Goal: Task Accomplishment & Management: Manage account settings

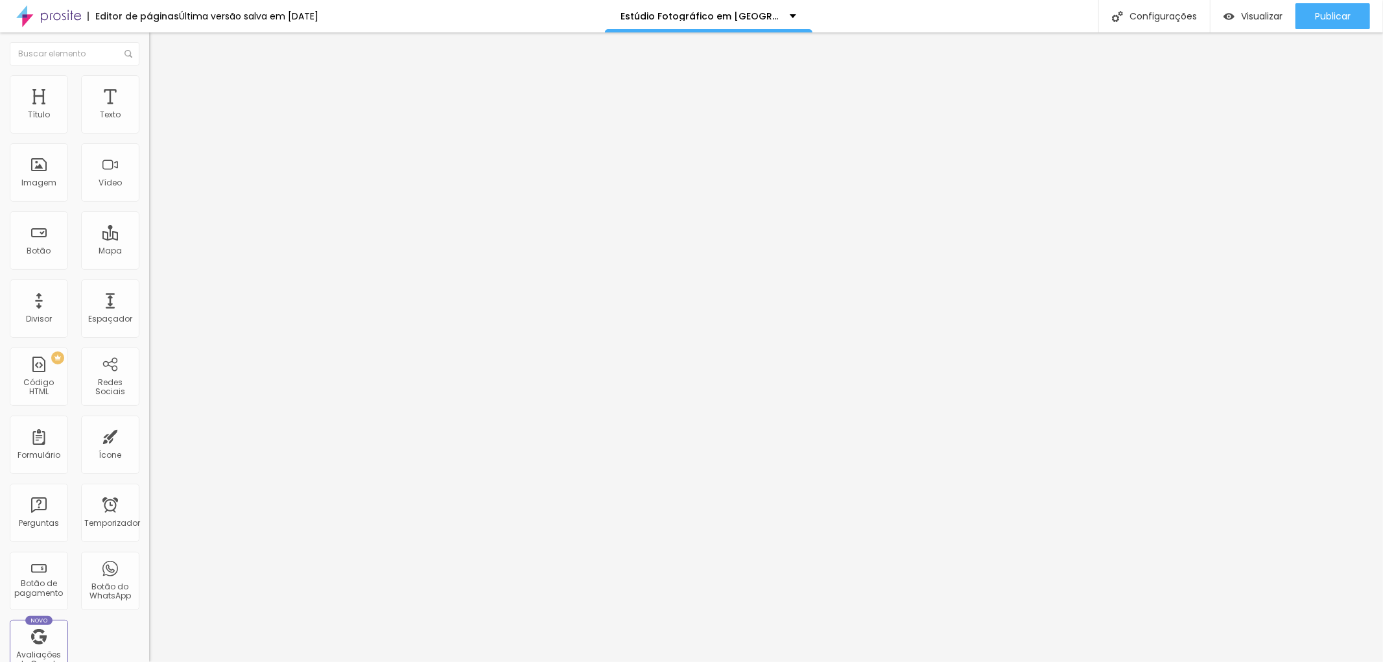
click at [149, 81] on img at bounding box center [155, 81] width 12 height 12
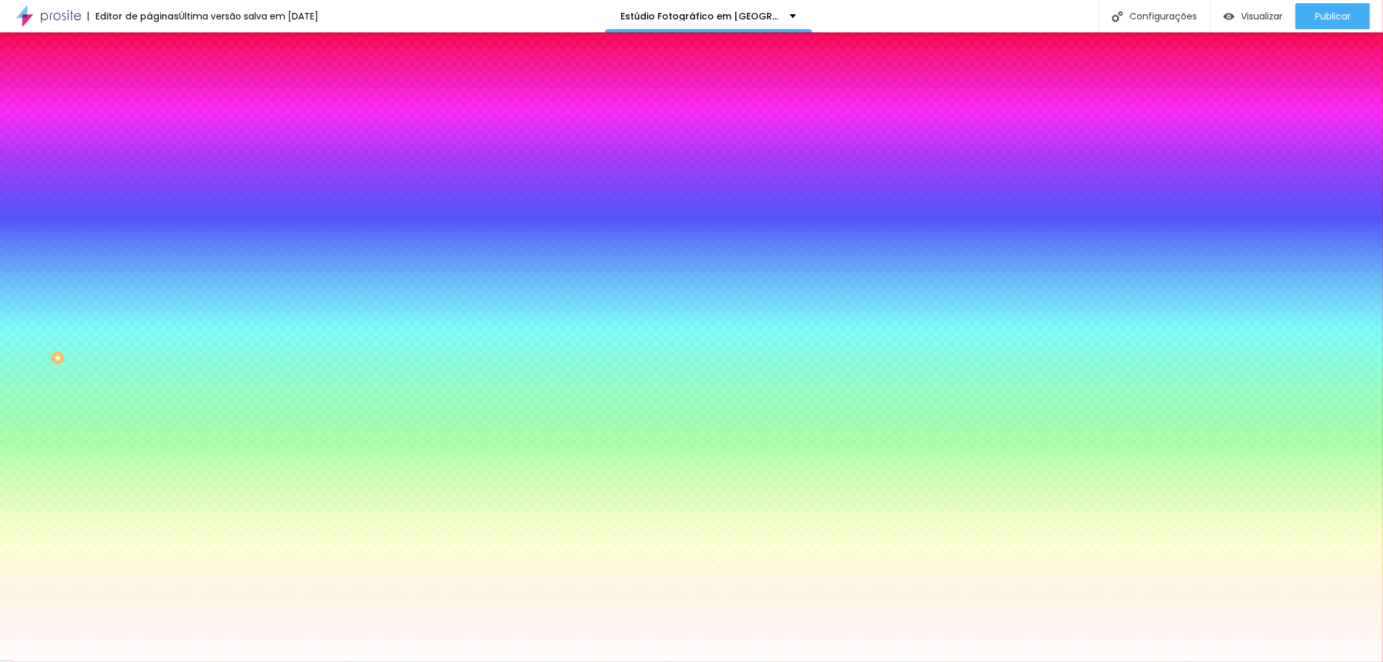
click at [161, 91] on font "Avançado" at bounding box center [182, 96] width 43 height 11
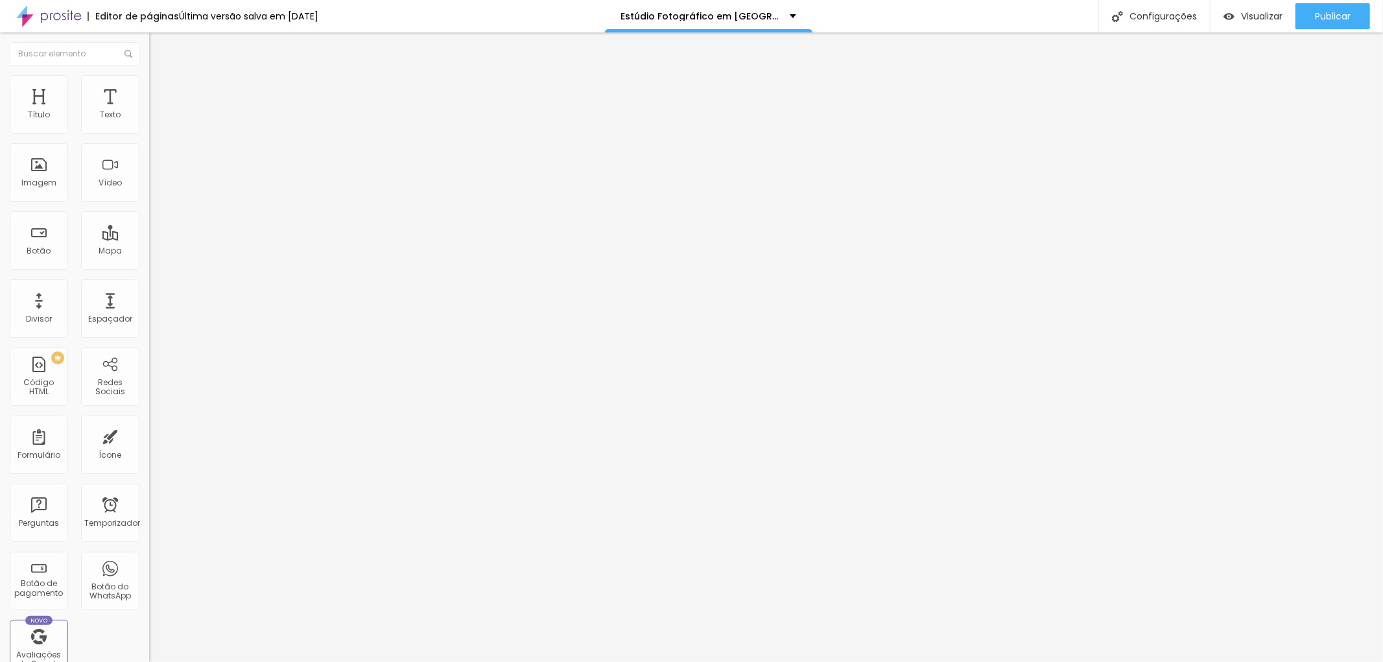
type input "20"
type input "15"
click at [149, 252] on input "range" at bounding box center [191, 257] width 84 height 10
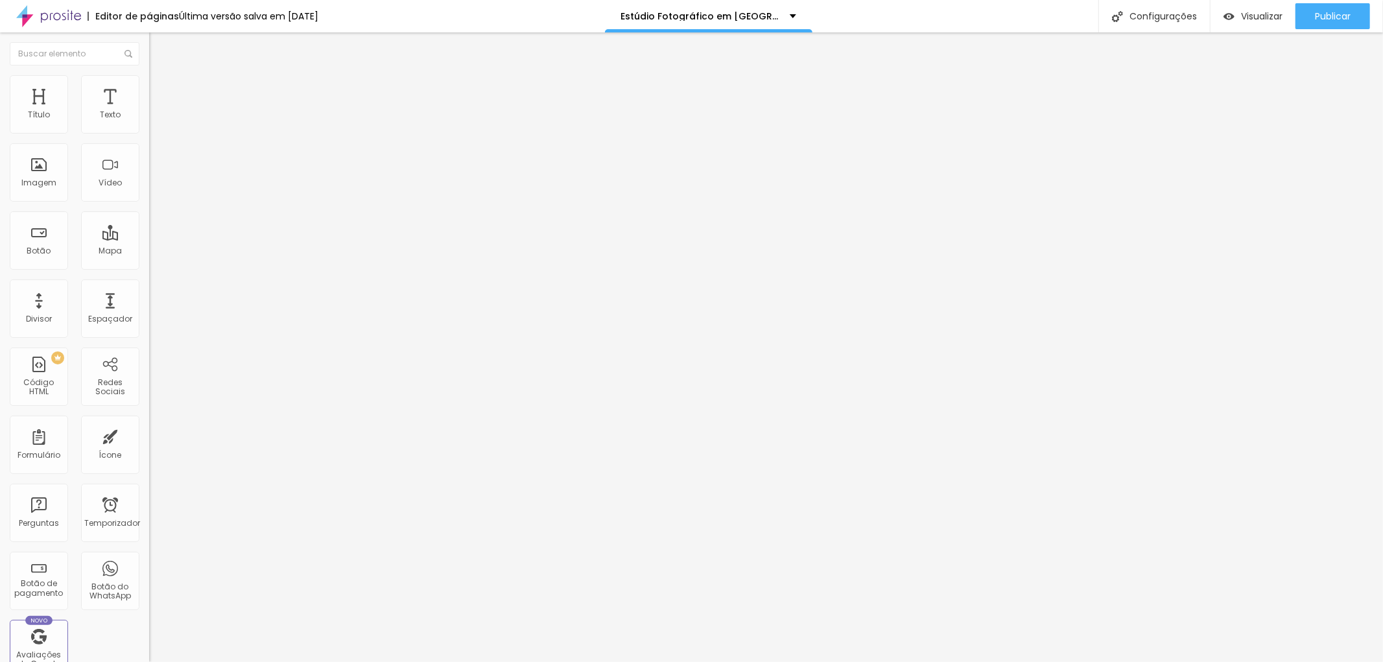
type input "11"
type input "34"
type input "40"
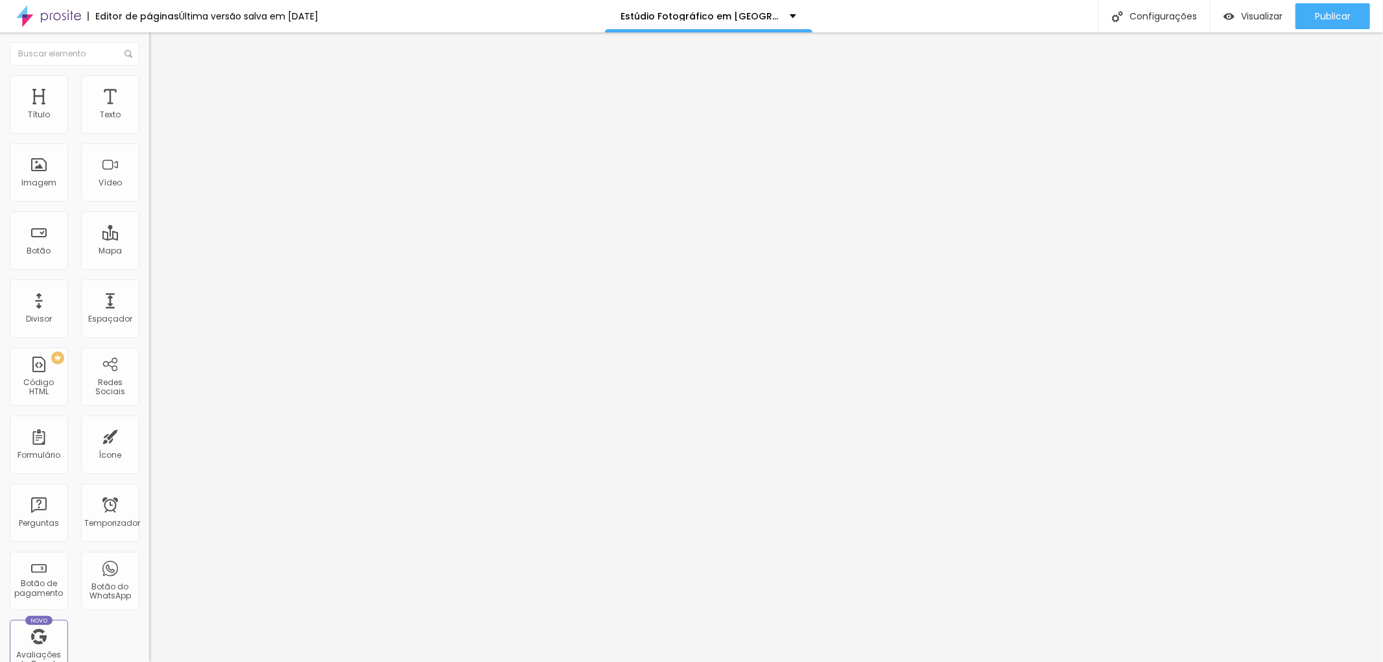
type input "40"
type input "46"
type input "69"
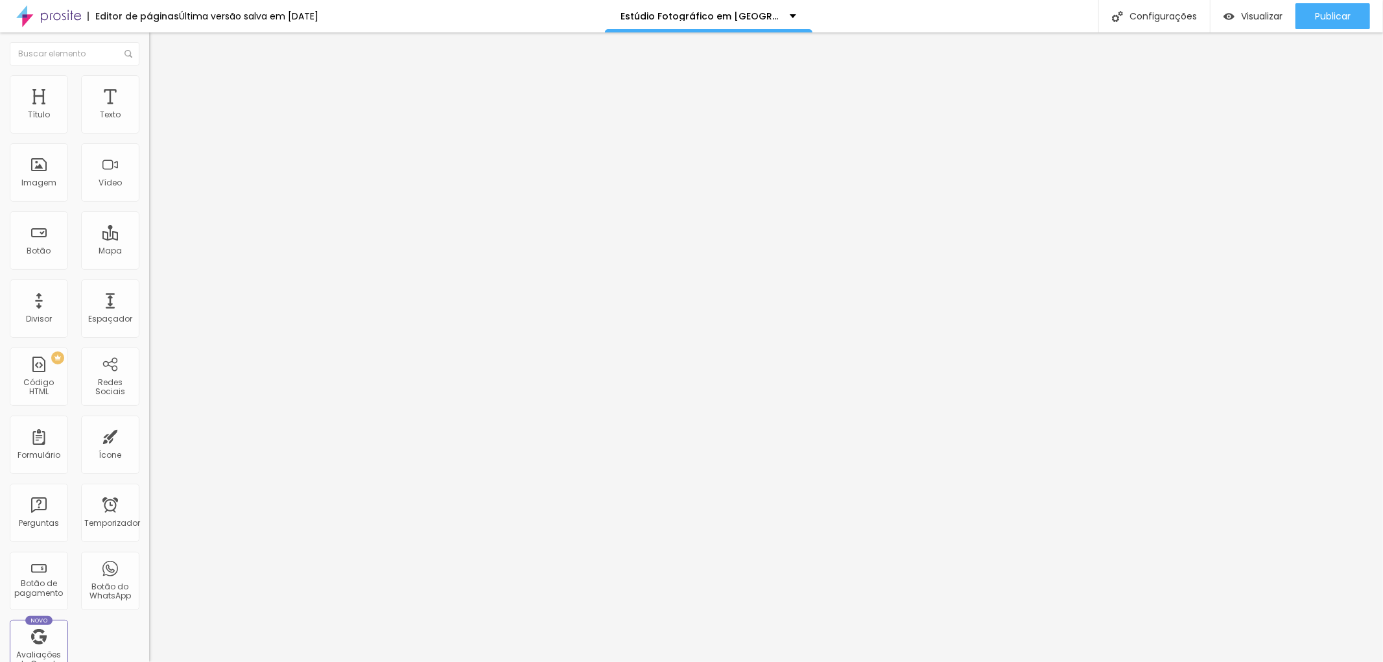
type input "81"
type input "110"
type input "122"
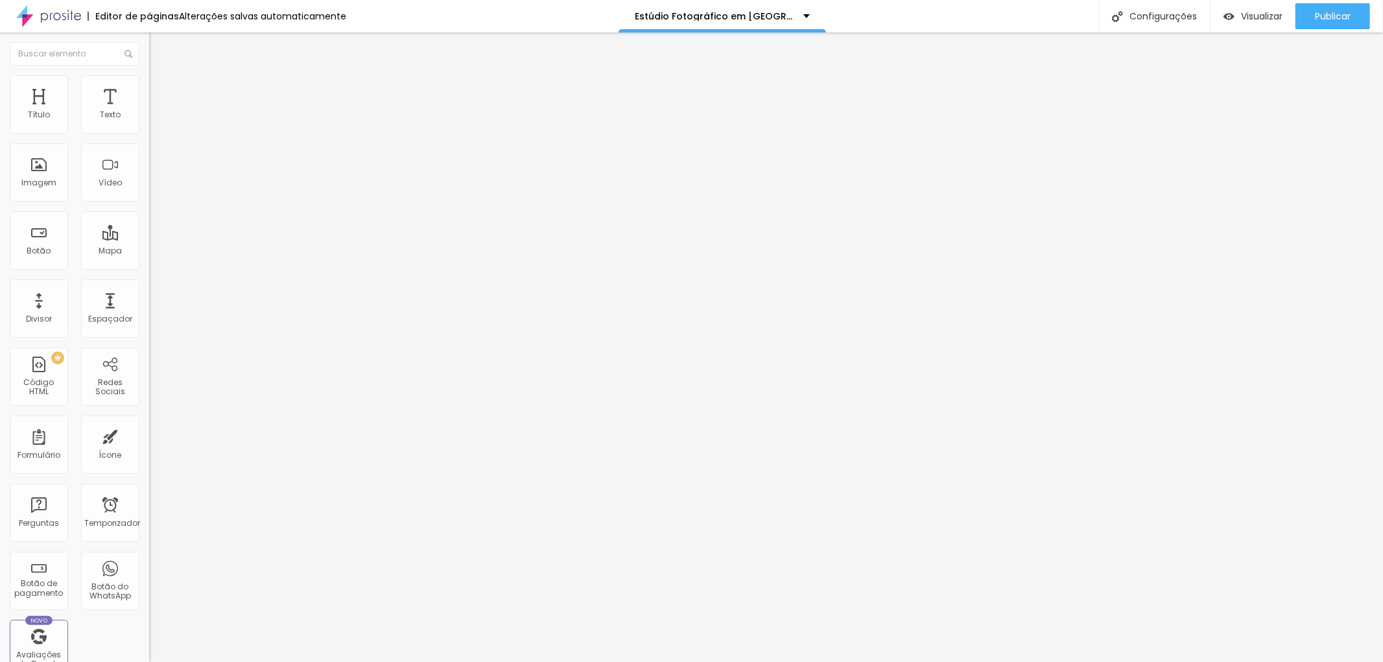
type input "122"
type input "128"
type input "163"
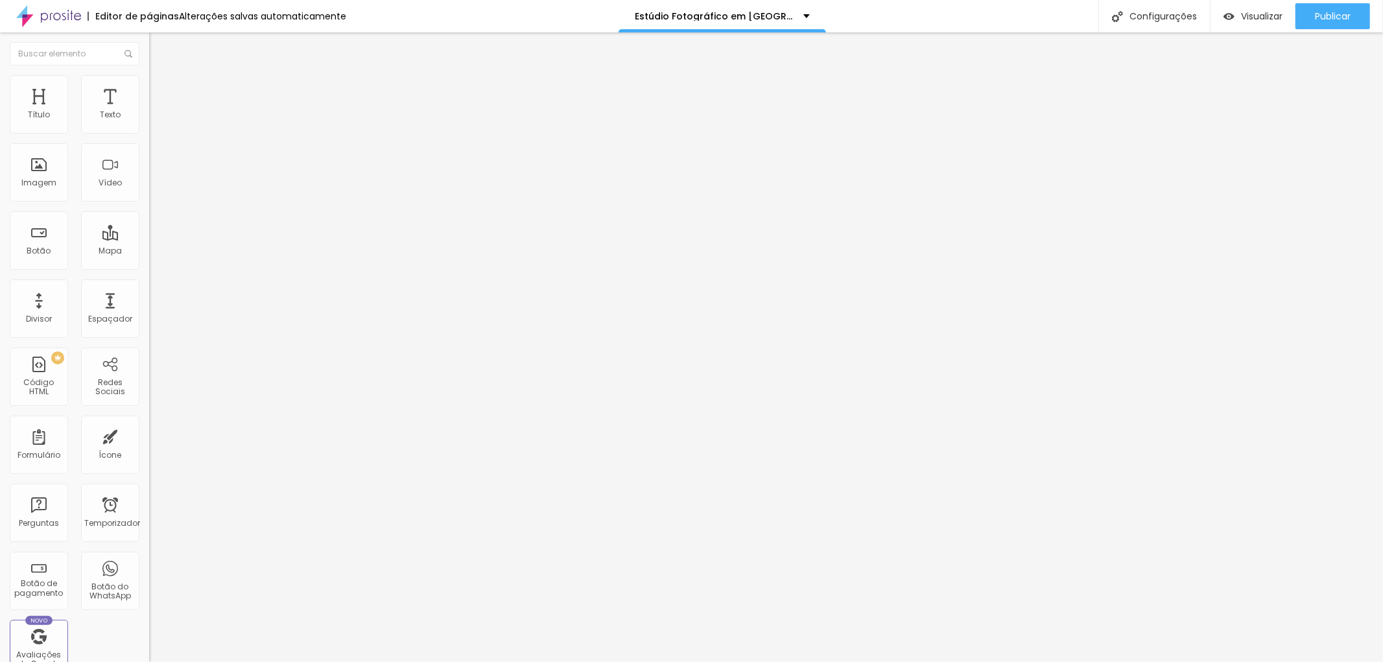
type input "169"
type input "163"
type input "157"
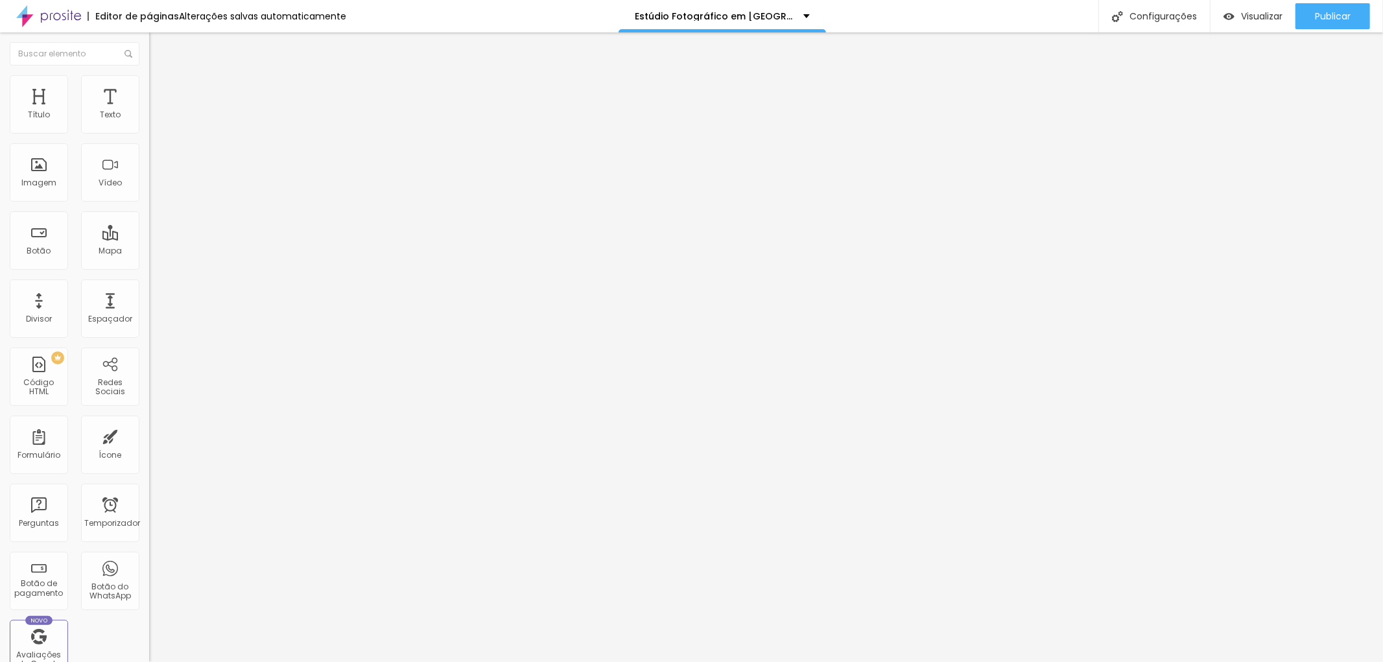
type input "157"
type input "146"
type input "134"
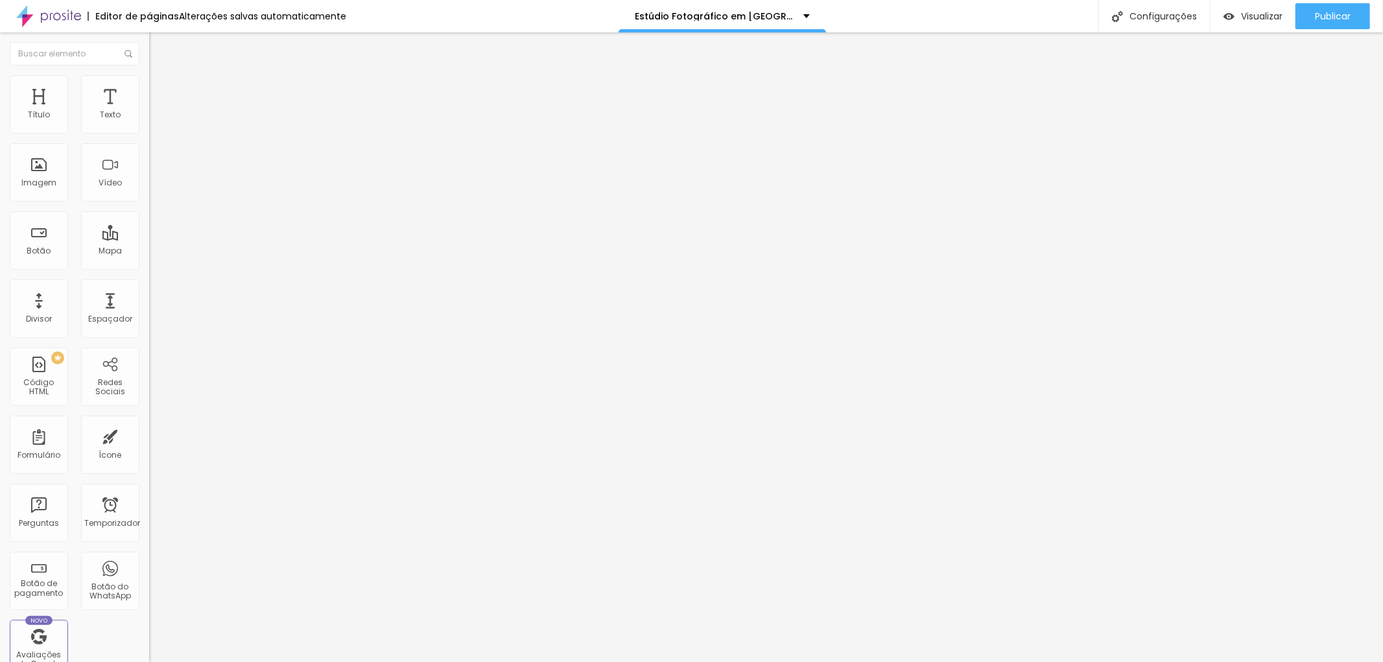
type input "122"
type input "110"
type input "93"
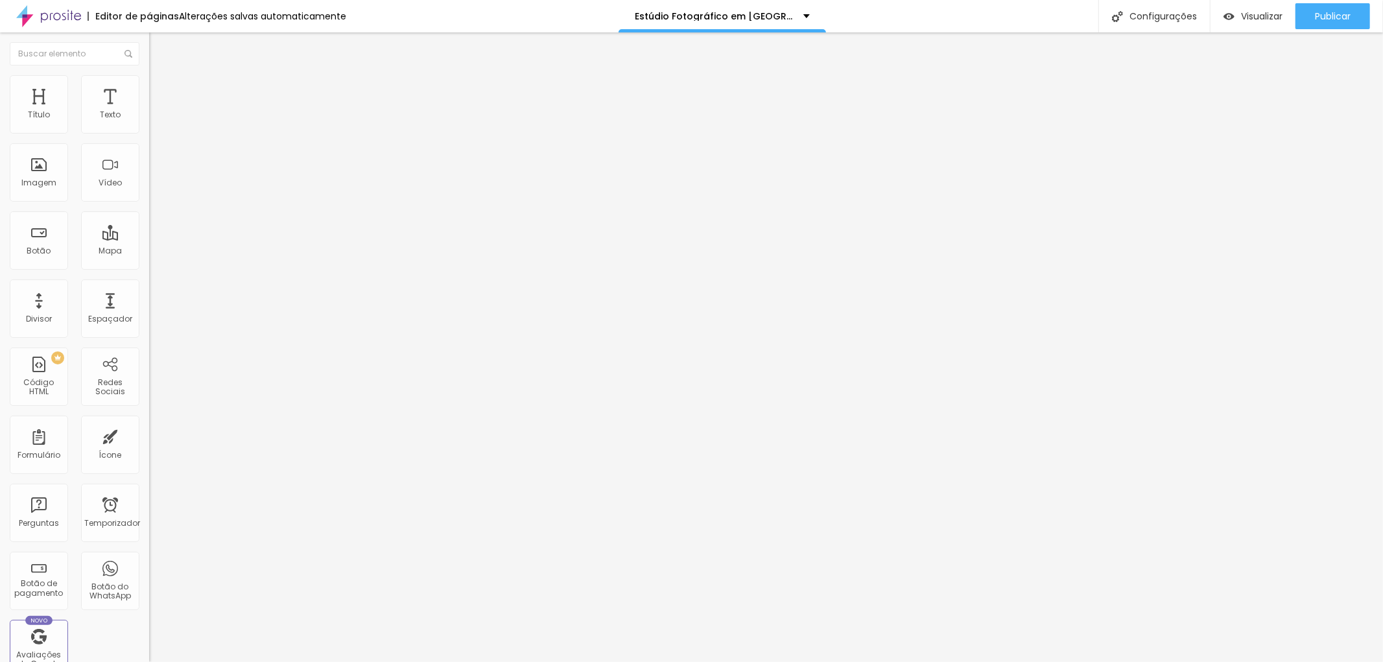
type input "93"
type input "87"
type input "75"
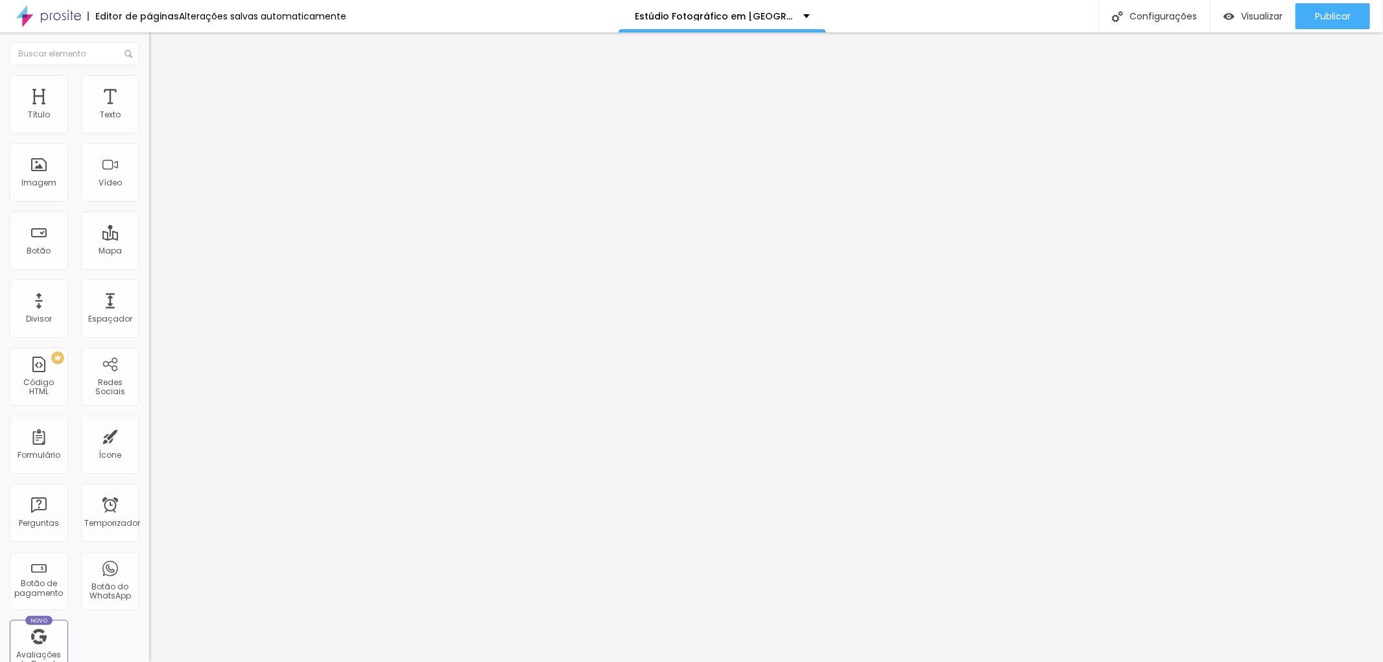
type input "69"
type input "75"
type input "81"
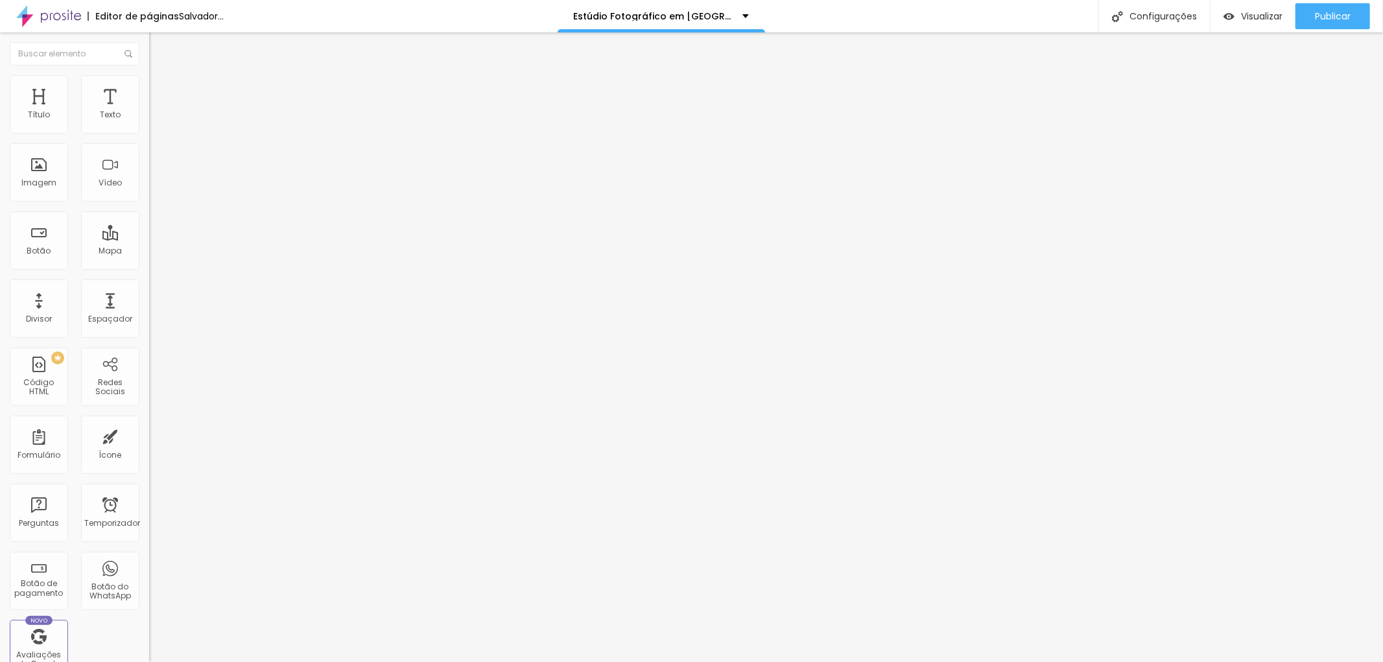
type input "81"
type input "93"
type input "116"
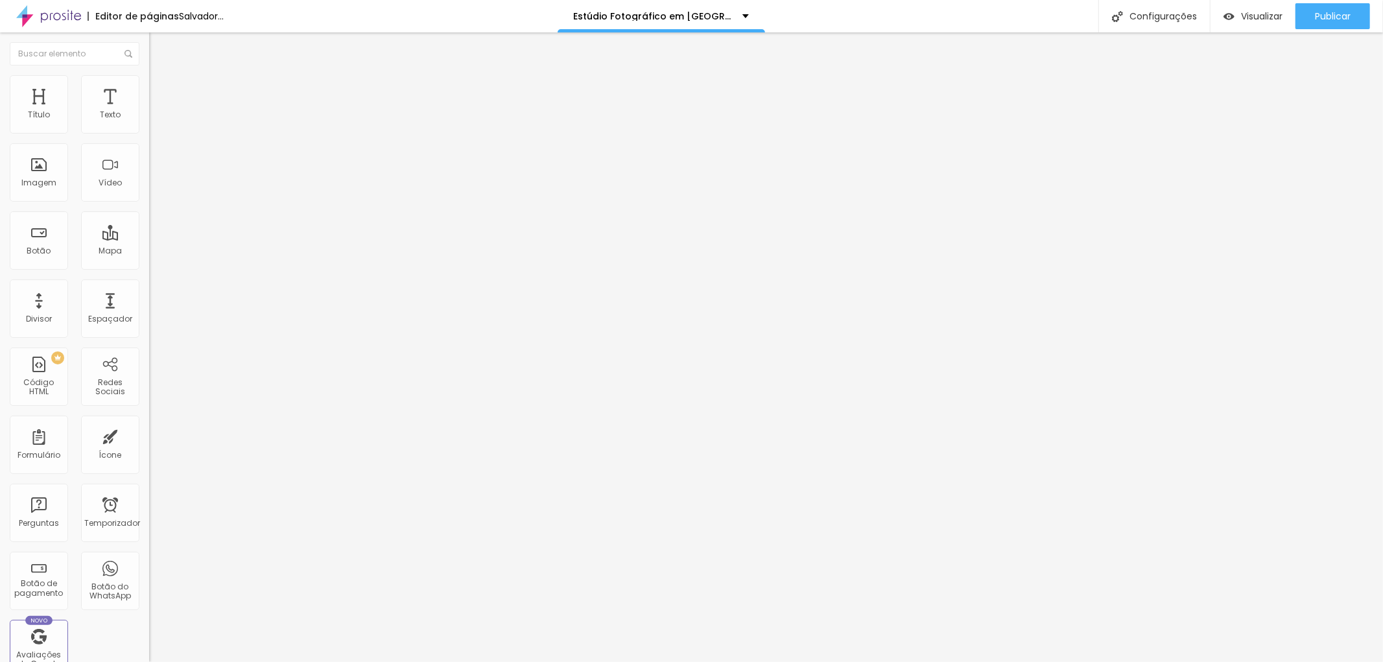
type input "122"
type input "128"
type input "122"
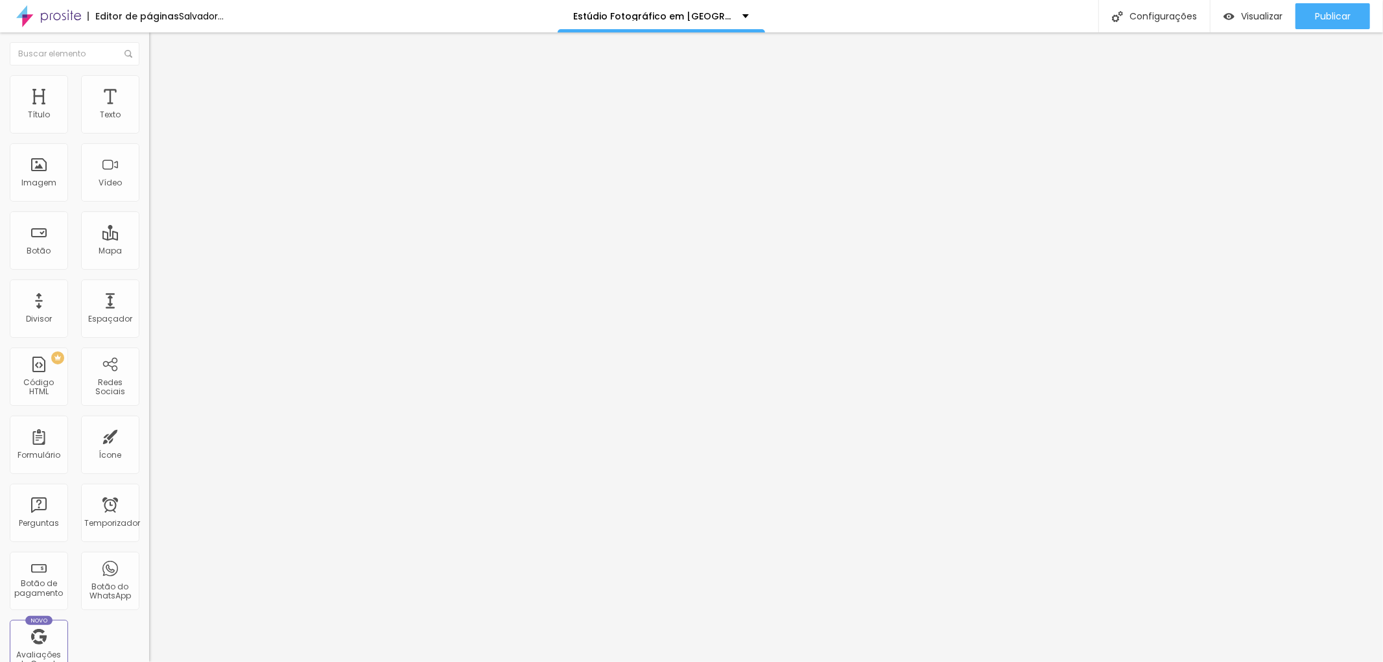
type input "122"
type input "87"
type input "93"
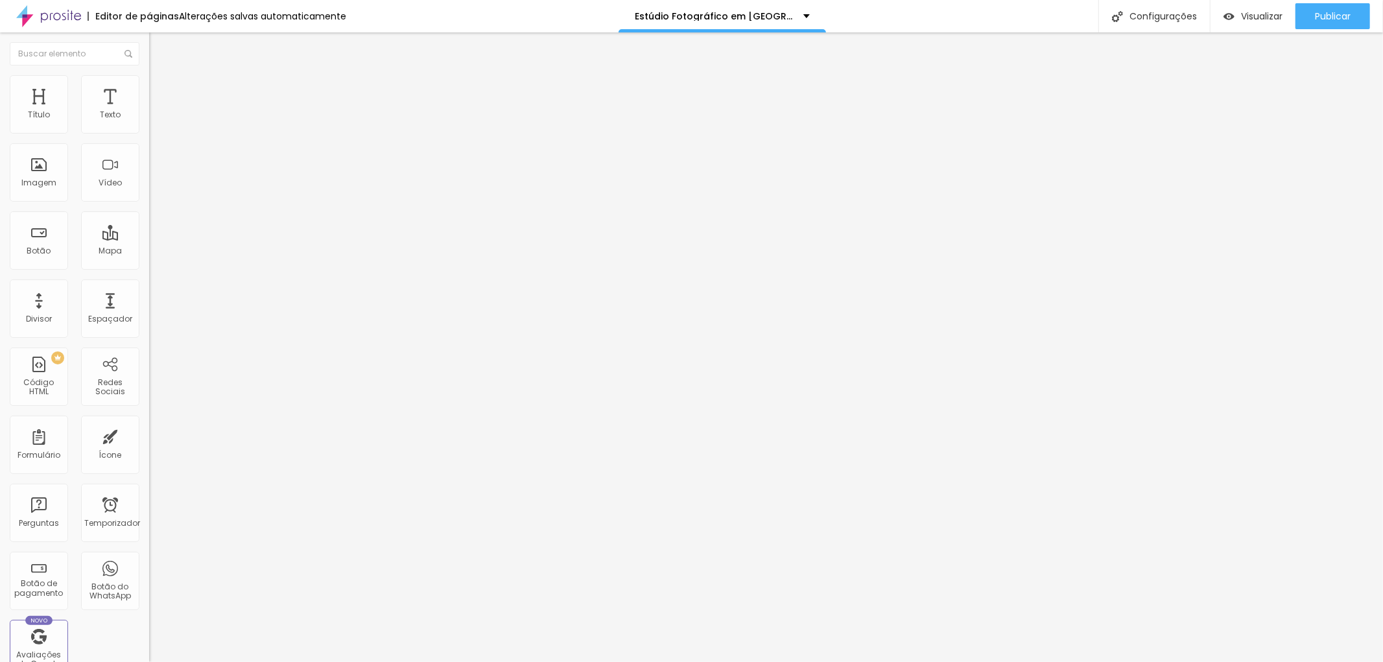
type input "99"
type input "105"
drag, startPoint x: 33, startPoint y: 156, endPoint x: 41, endPoint y: 154, distance: 8.5
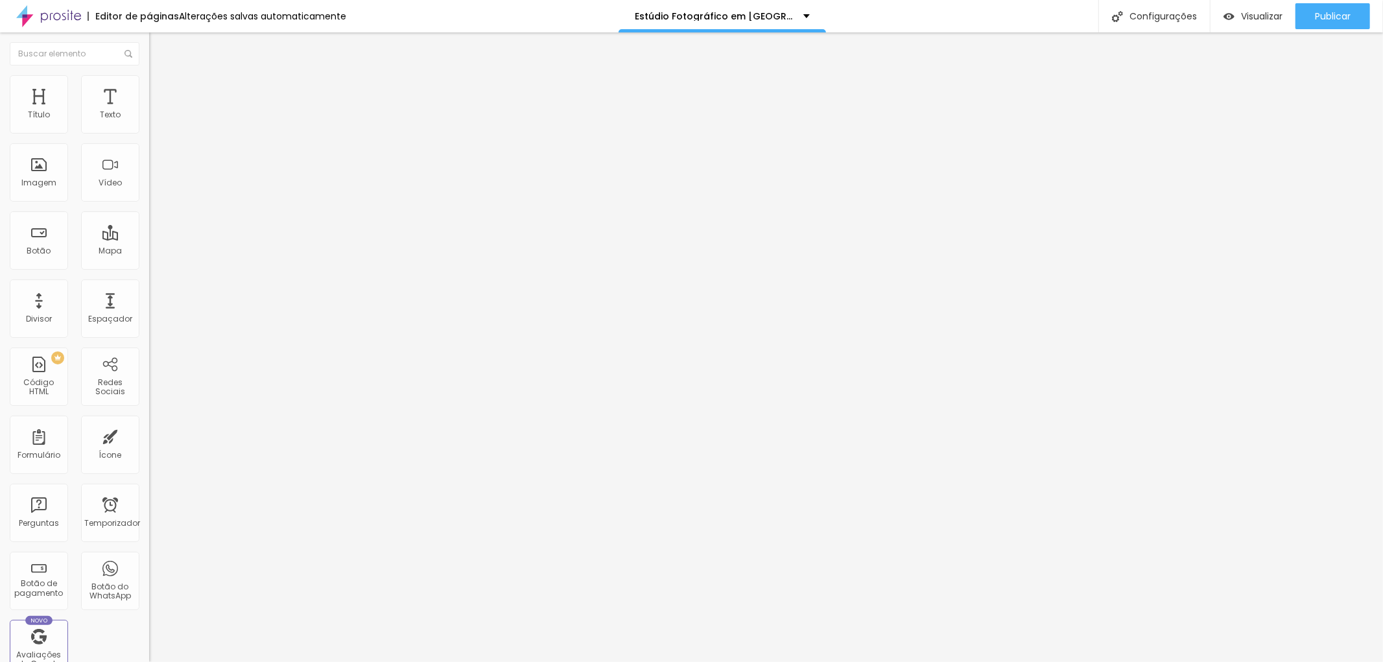
type input "105"
click at [149, 435] on input "range" at bounding box center [191, 440] width 84 height 10
click at [149, 84] on li "Estilo" at bounding box center [223, 81] width 149 height 13
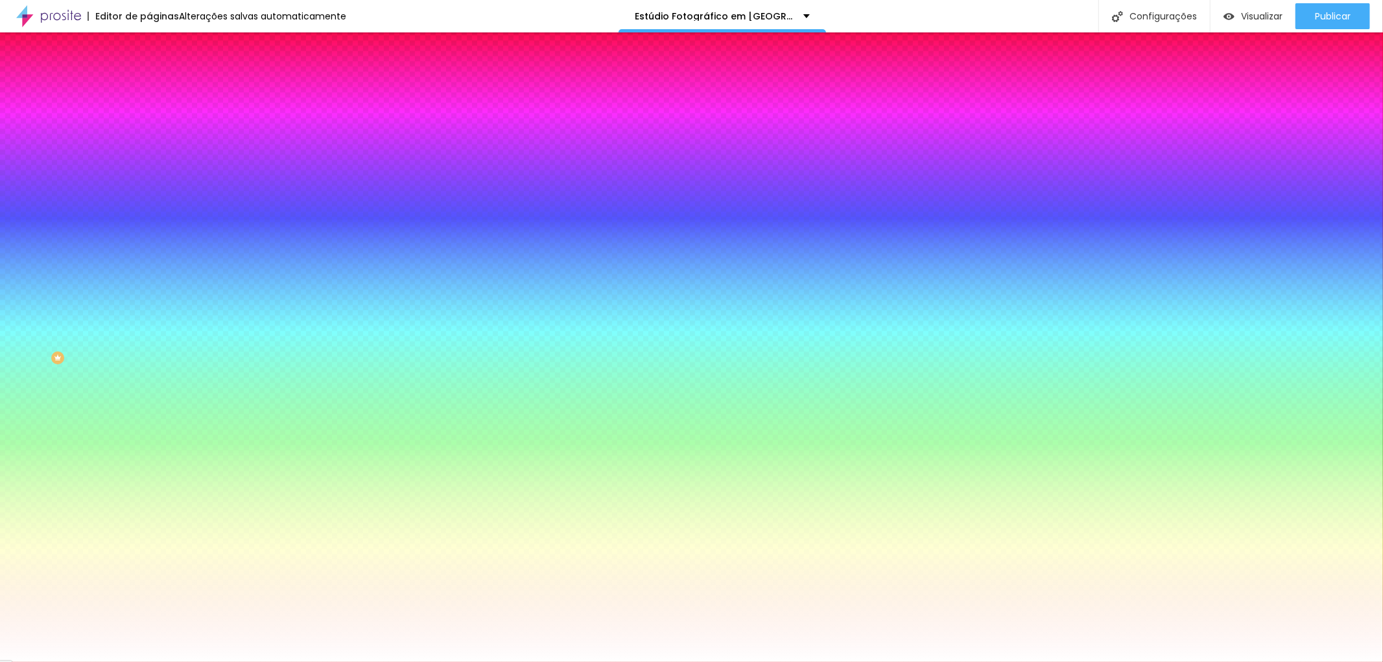
click at [149, 88] on img at bounding box center [155, 94] width 12 height 12
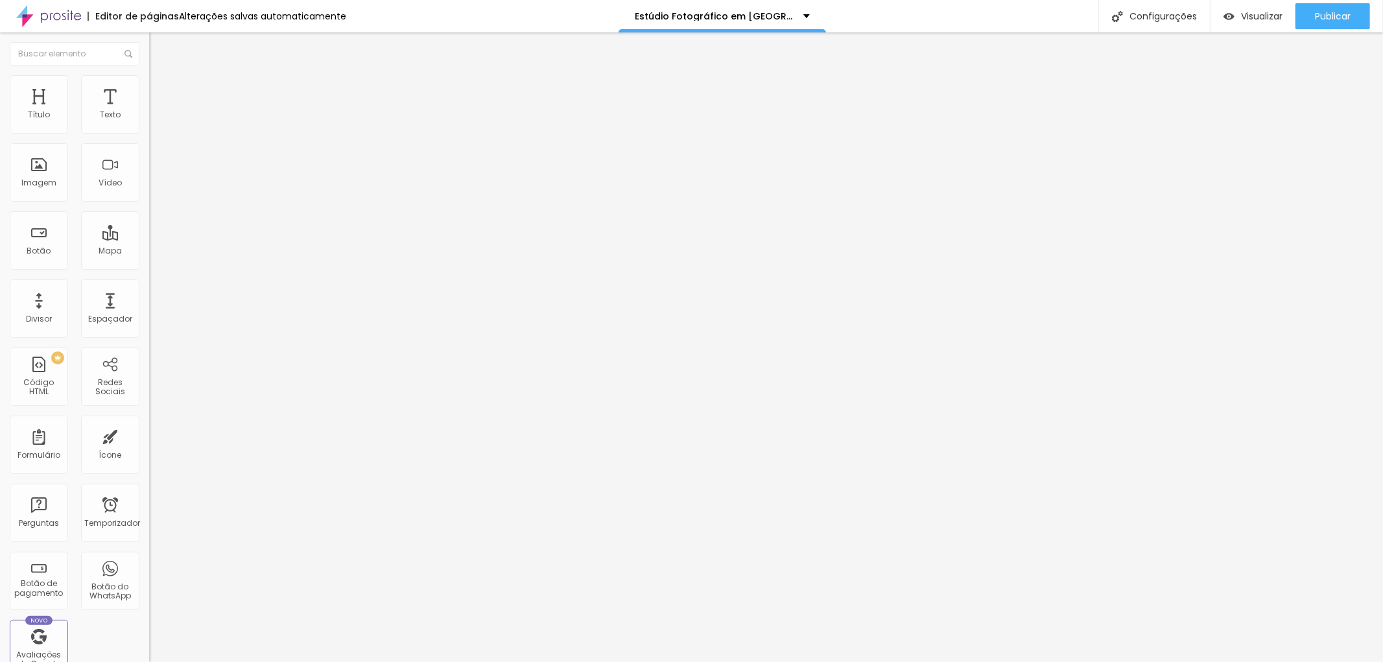
type input "93"
type input "99"
type input "157"
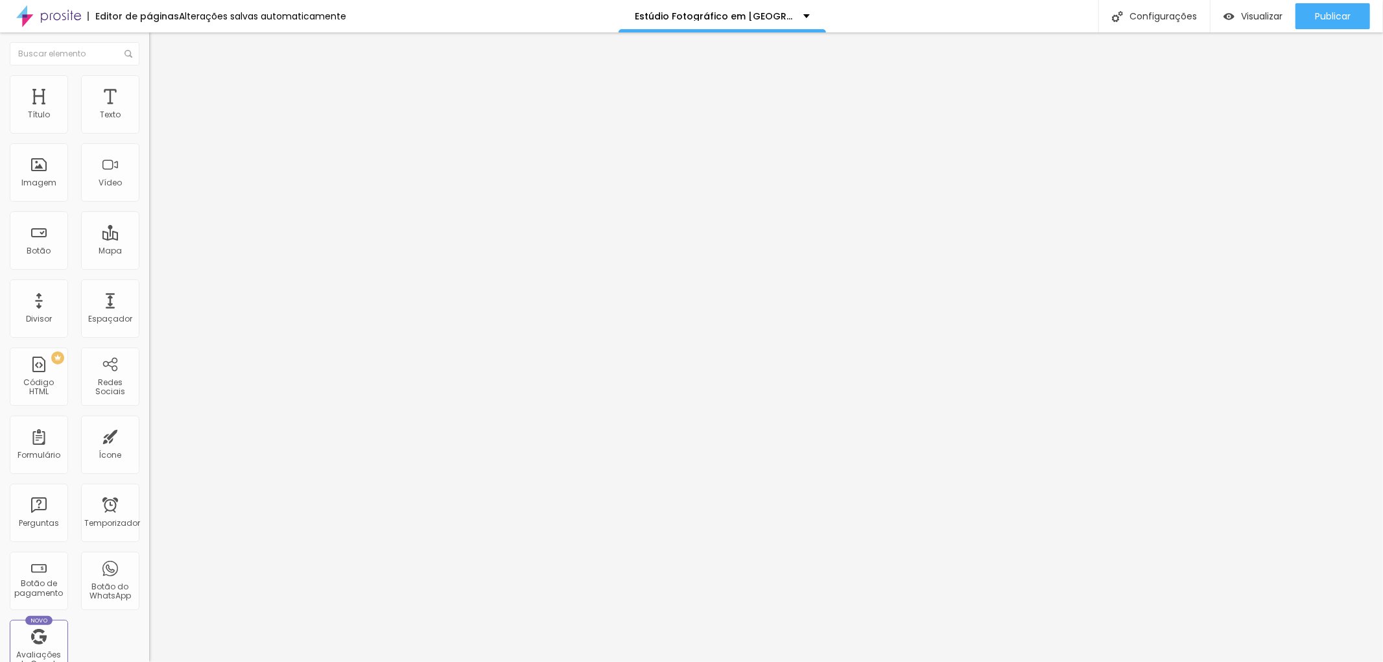
type input "157"
type input "163"
type input "169"
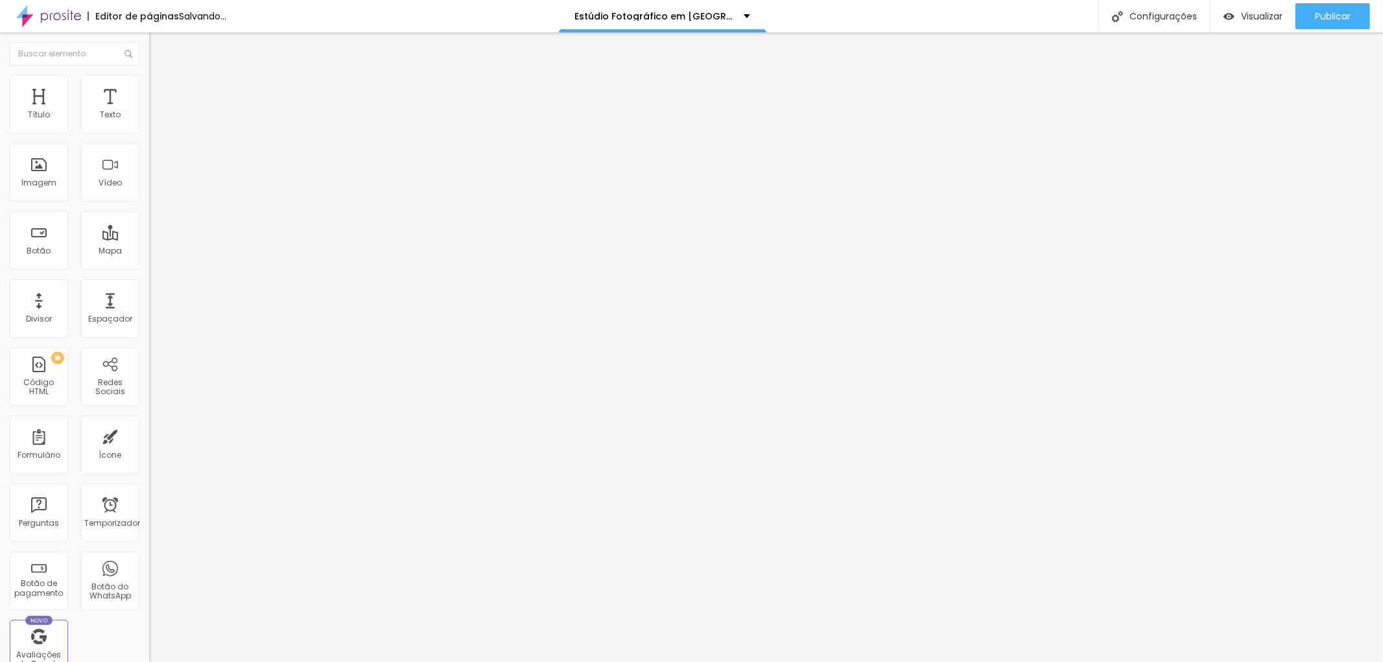
type input "175"
type input "192"
type input "204"
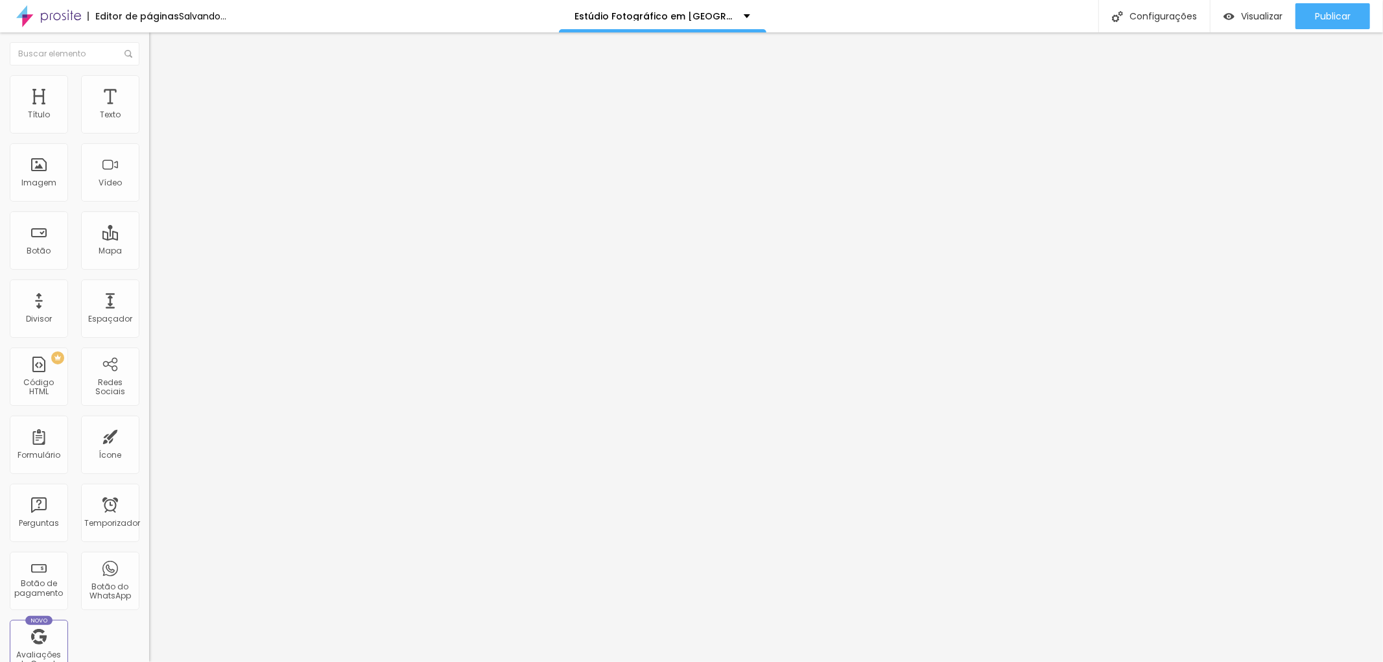
type input "204"
type input "274"
type input "292"
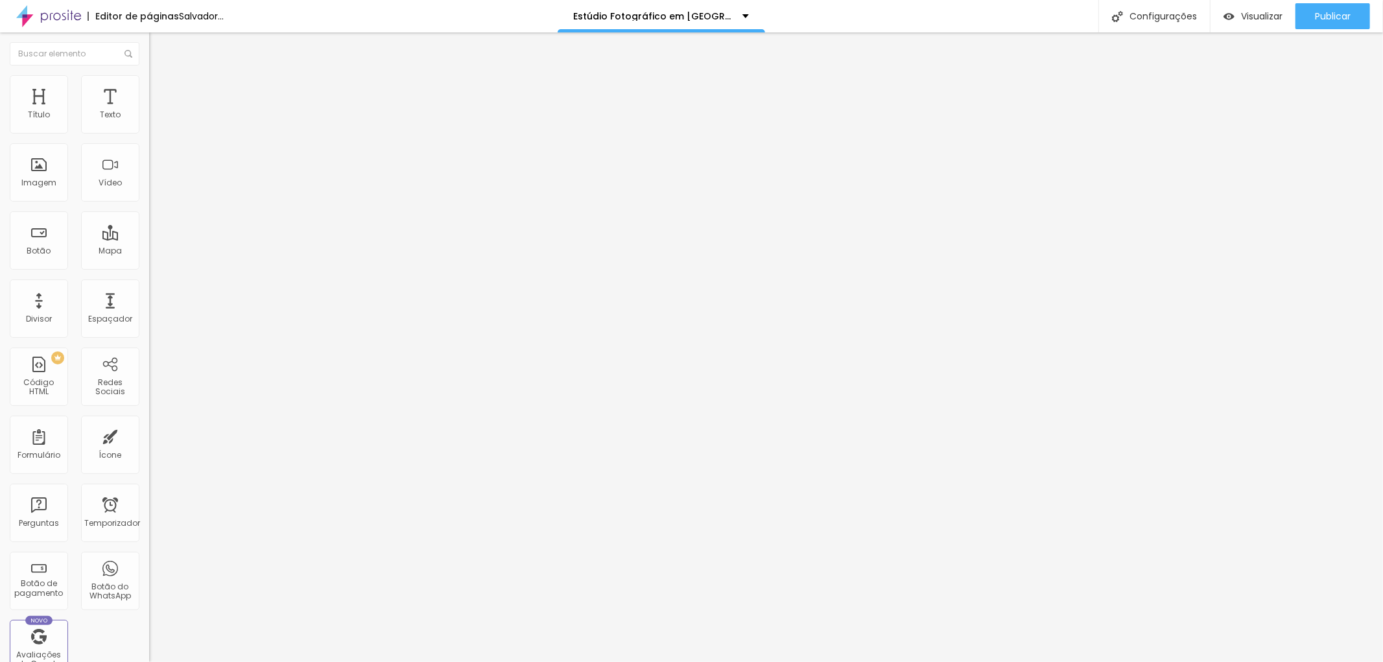
type input "309"
type input "327"
type input "333"
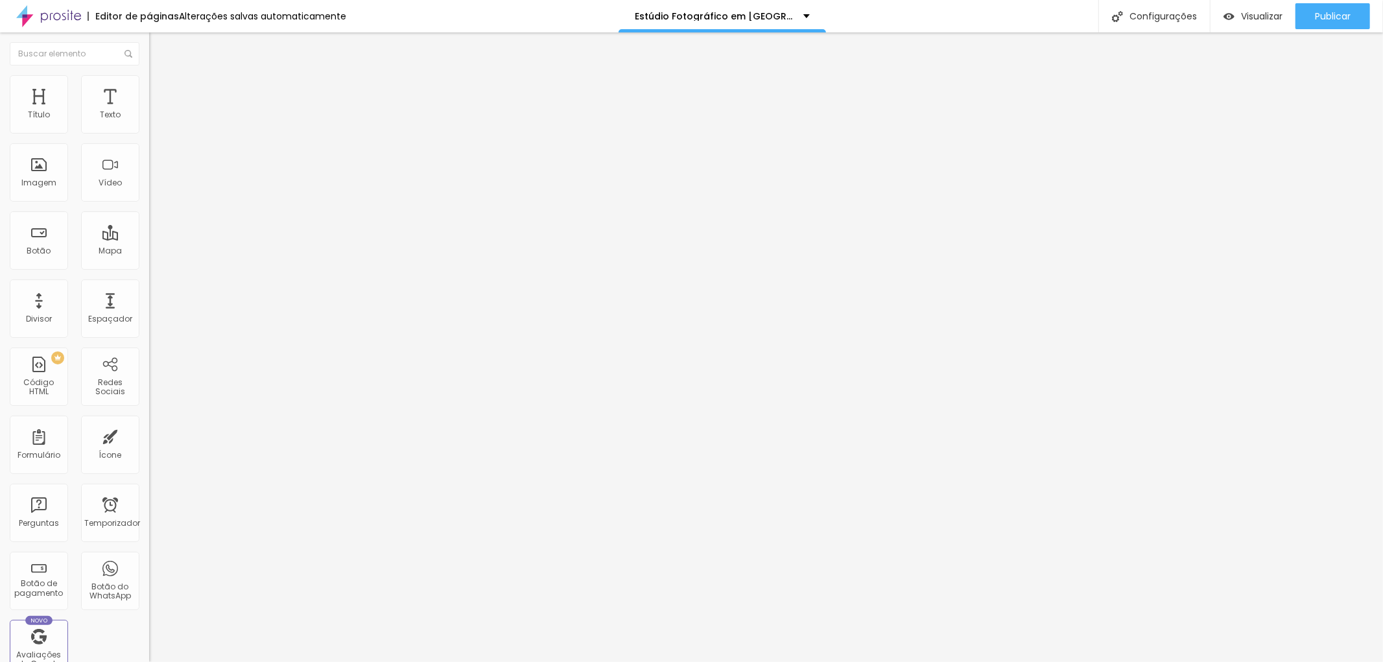
type input "333"
type input "339"
type input "333"
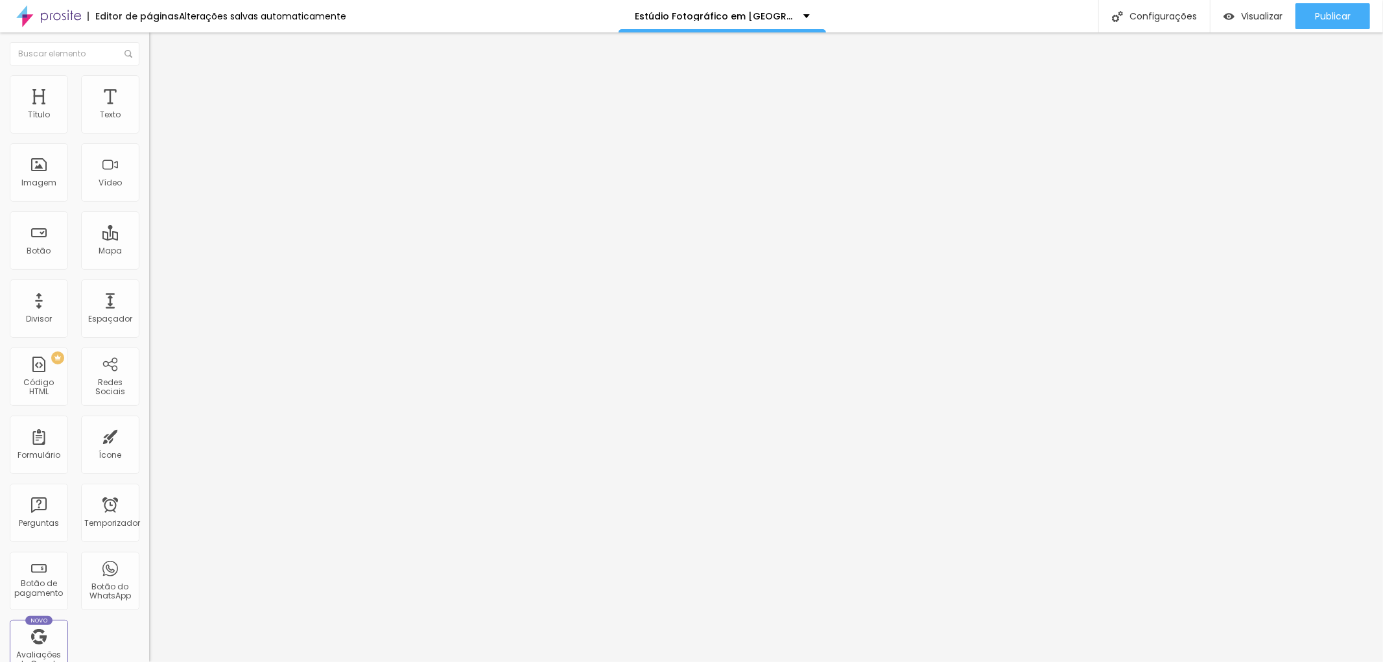
type input "327"
type input "292"
drag, startPoint x: 40, startPoint y: 148, endPoint x: 65, endPoint y: 158, distance: 26.5
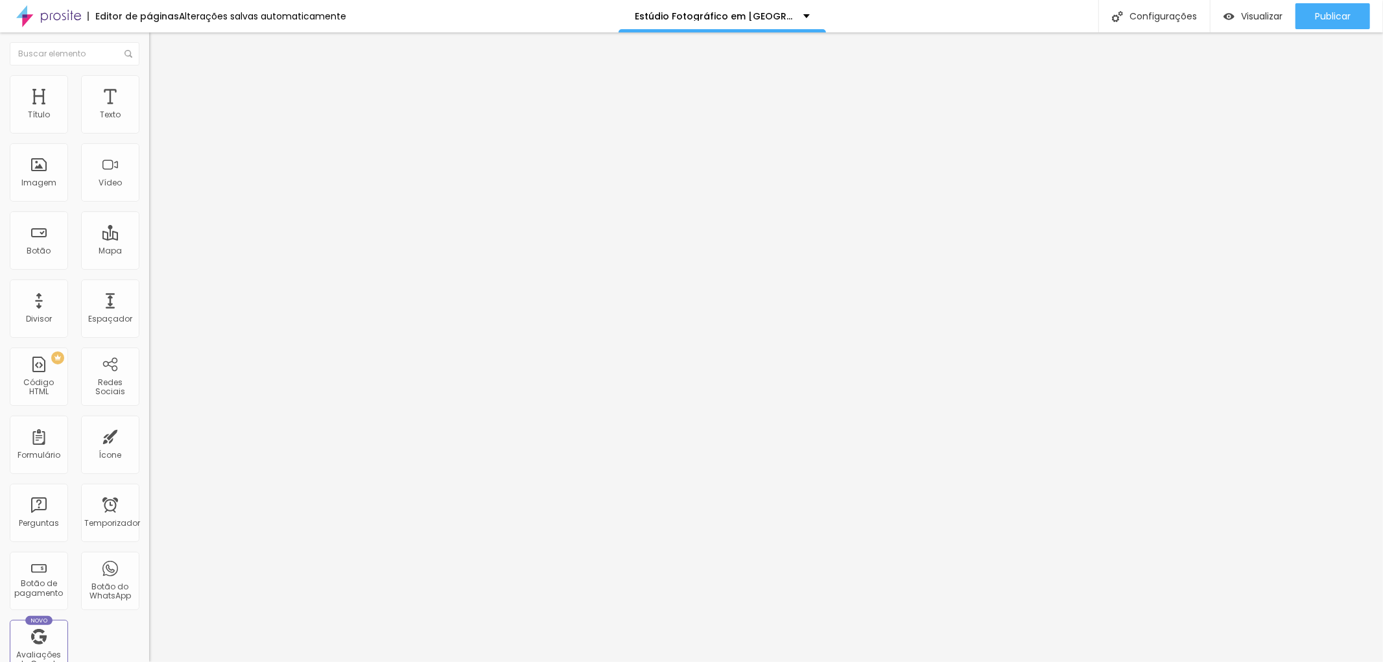
type input "292"
click at [149, 435] on input "range" at bounding box center [191, 440] width 84 height 10
click at [1343, 11] on font "Publicar" at bounding box center [1333, 16] width 36 height 13
click at [1269, 14] on font "Visualizar" at bounding box center [1261, 16] width 41 height 13
click at [149, 84] on li "Estilo" at bounding box center [223, 81] width 149 height 13
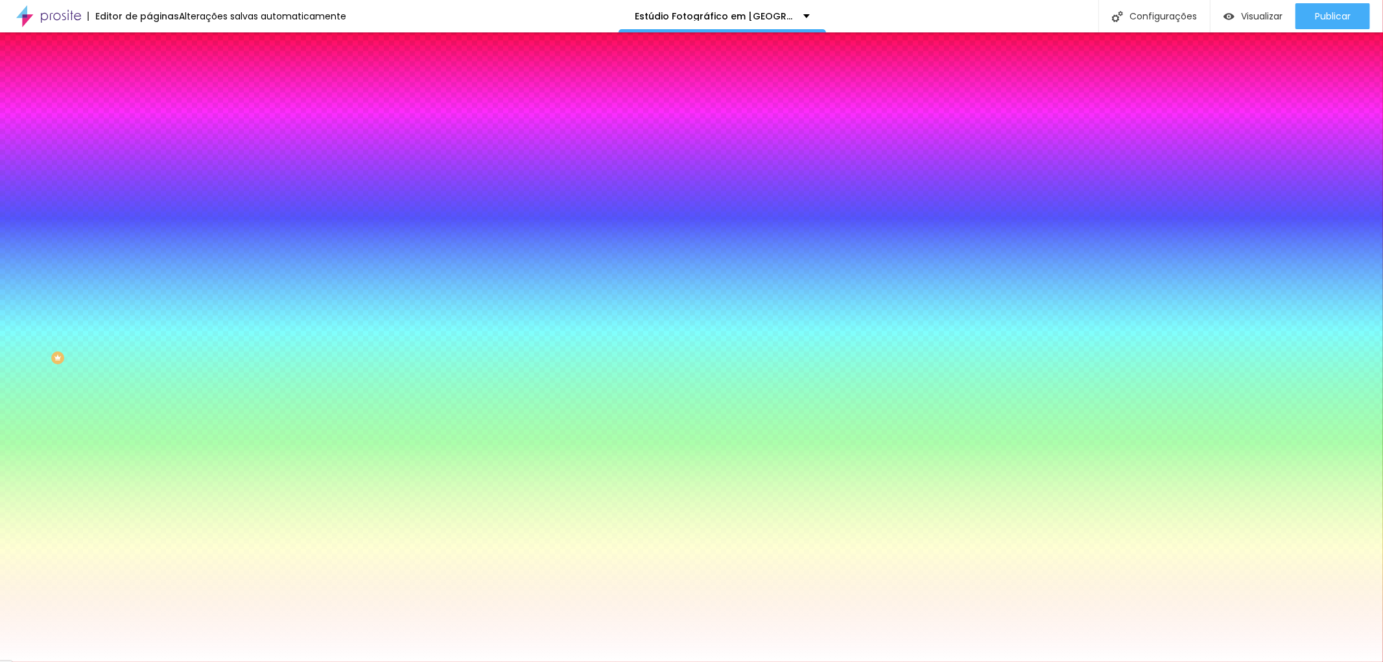
click at [157, 119] on font "Trocar imagem" at bounding box center [188, 113] width 63 height 11
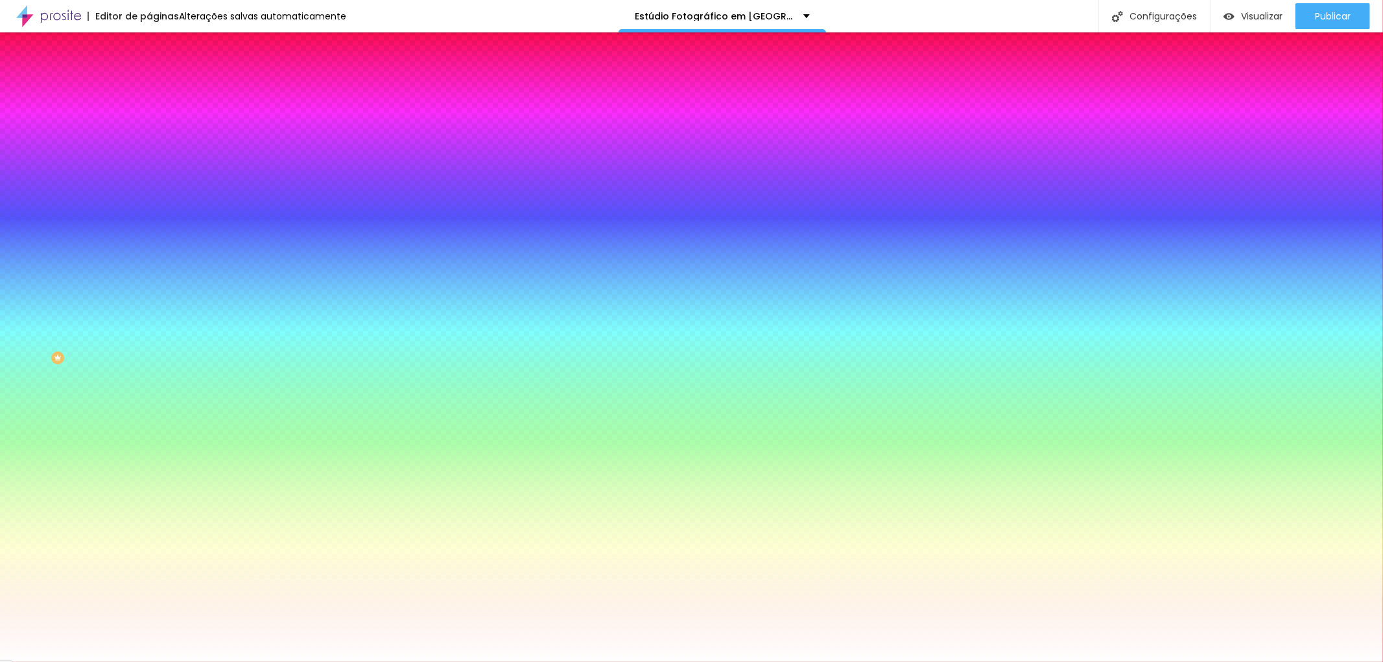
click at [149, 75] on li "Conteúdo" at bounding box center [223, 68] width 149 height 13
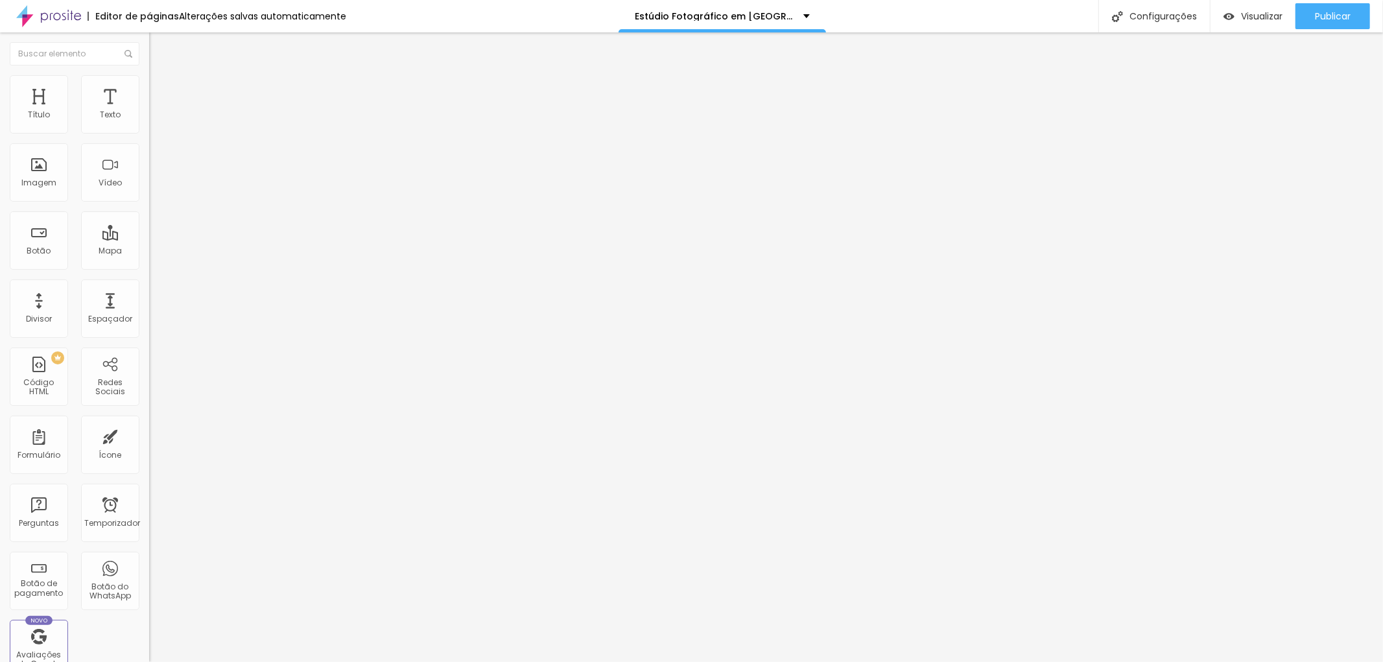
click at [149, 88] on li "Avançado" at bounding box center [223, 94] width 149 height 13
type input "309"
type input "327"
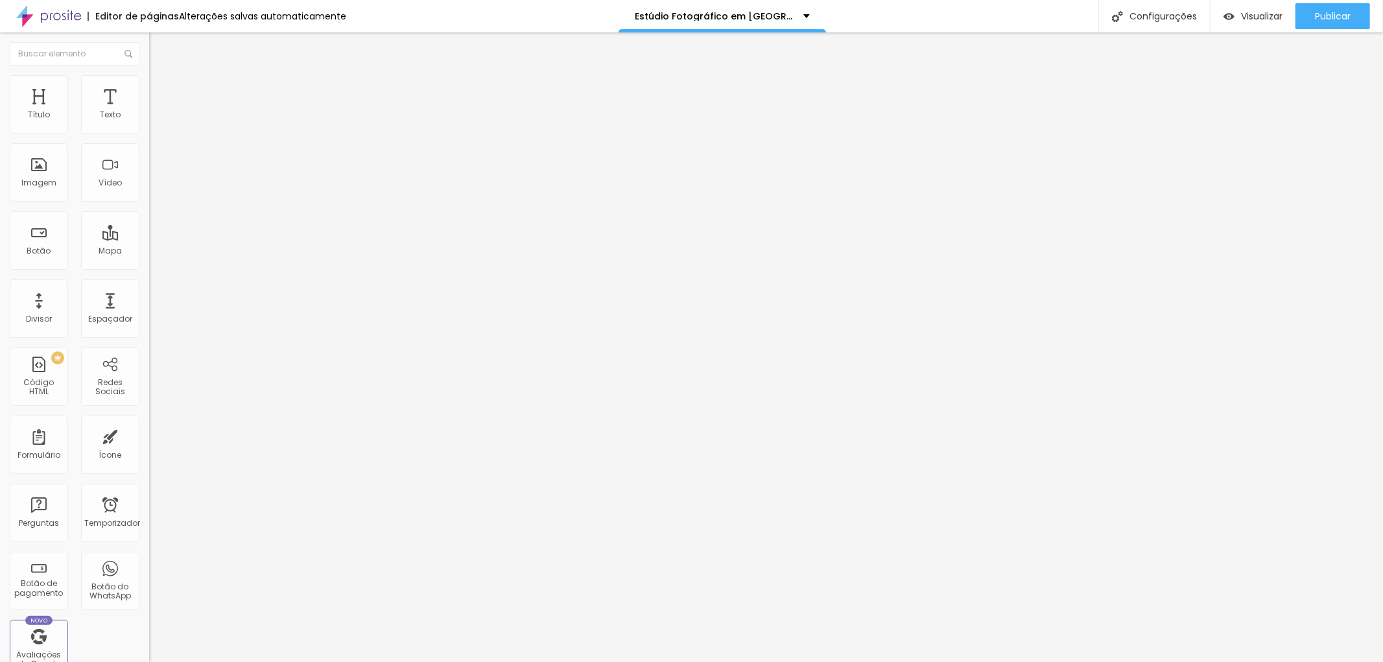
type input "339"
type input "356"
type input "368"
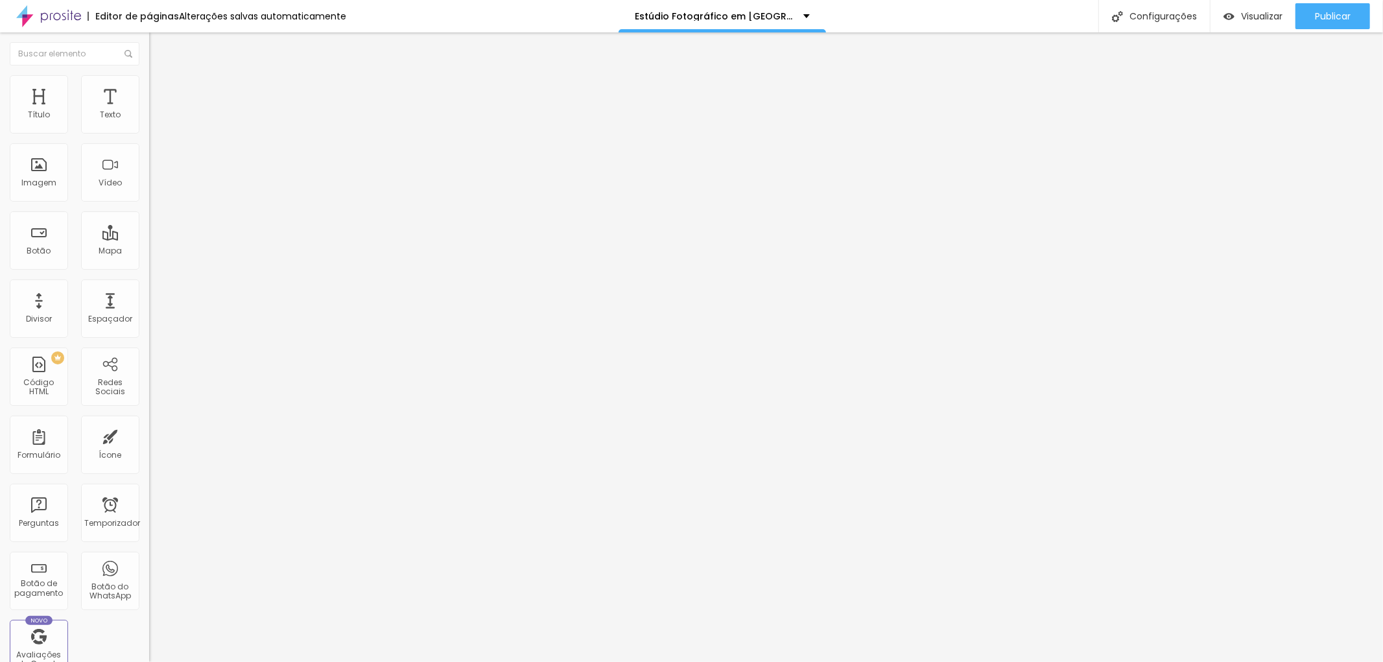
type input "368"
type input "391"
type input "397"
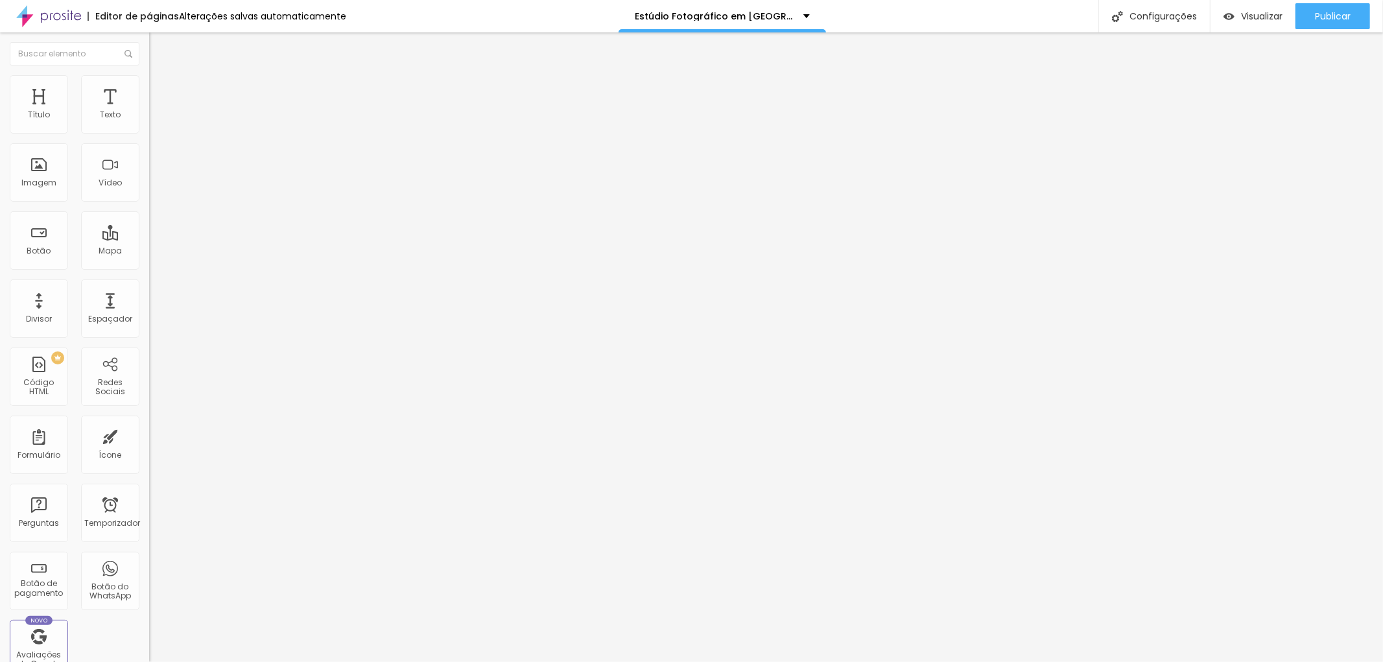
type input "403"
type input "415"
type input "427"
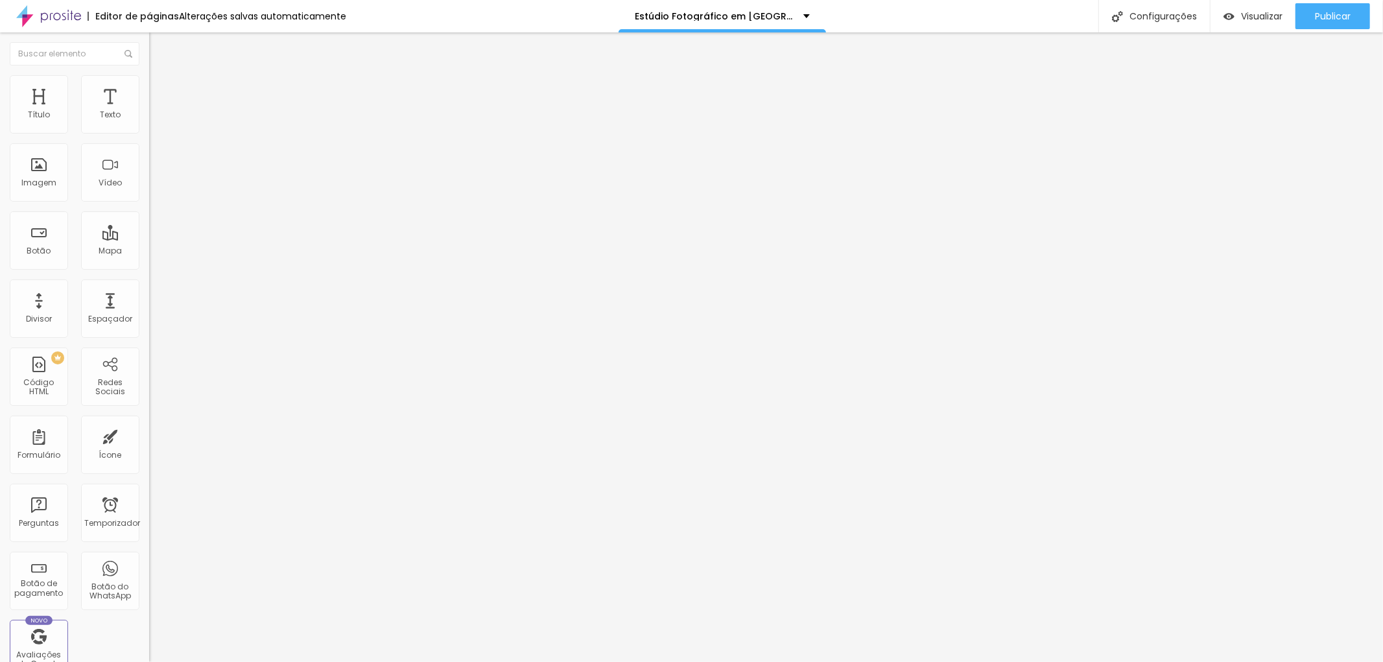
type input "427"
drag, startPoint x: 67, startPoint y: 154, endPoint x: 81, endPoint y: 161, distance: 15.7
type input "427"
click at [149, 435] on input "range" at bounding box center [191, 440] width 84 height 10
click at [1341, 10] on font "Publicar" at bounding box center [1333, 16] width 36 height 13
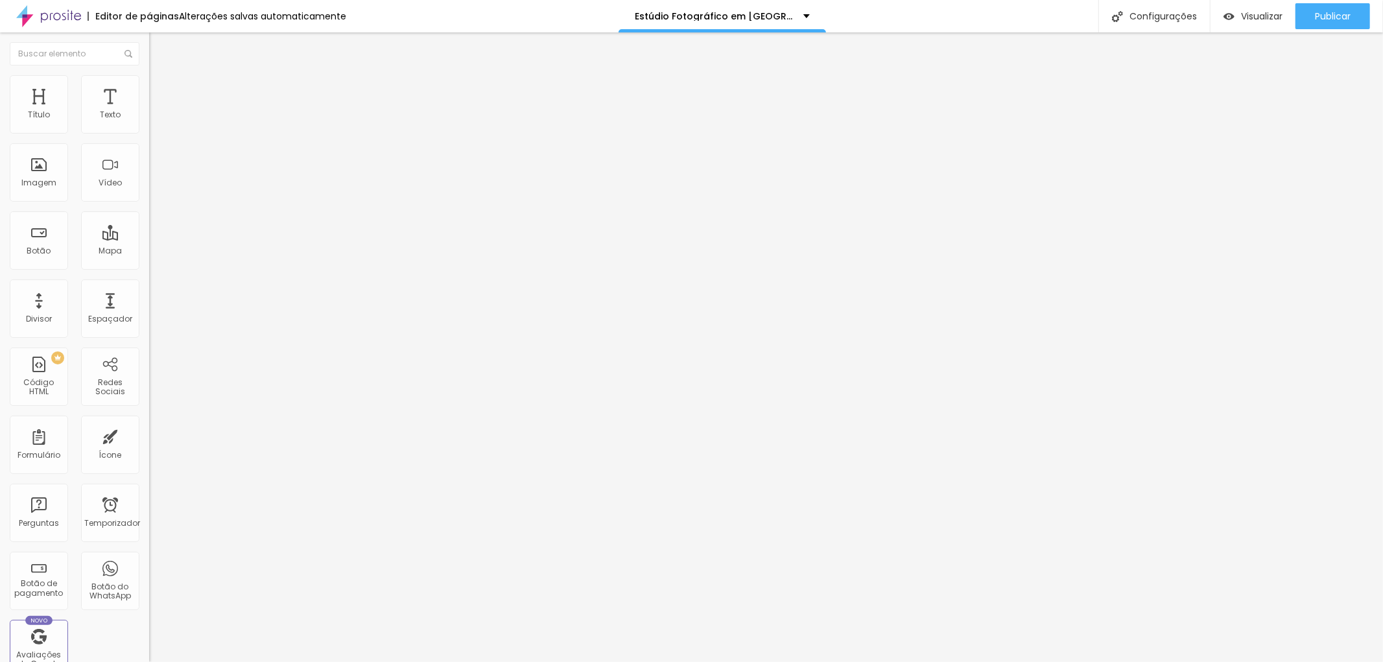
click at [161, 89] on font "Estilo" at bounding box center [171, 83] width 20 height 11
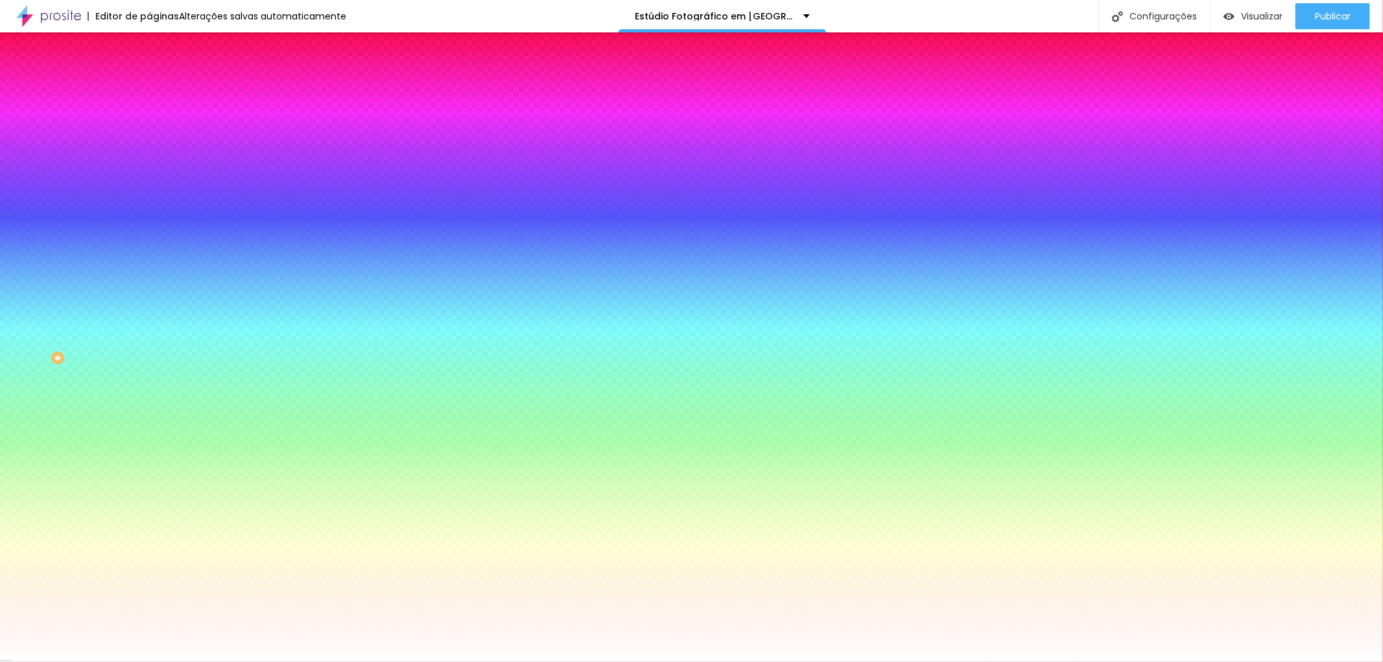
click at [149, 166] on button "button" at bounding box center [158, 166] width 18 height 14
type input "15"
type input "14"
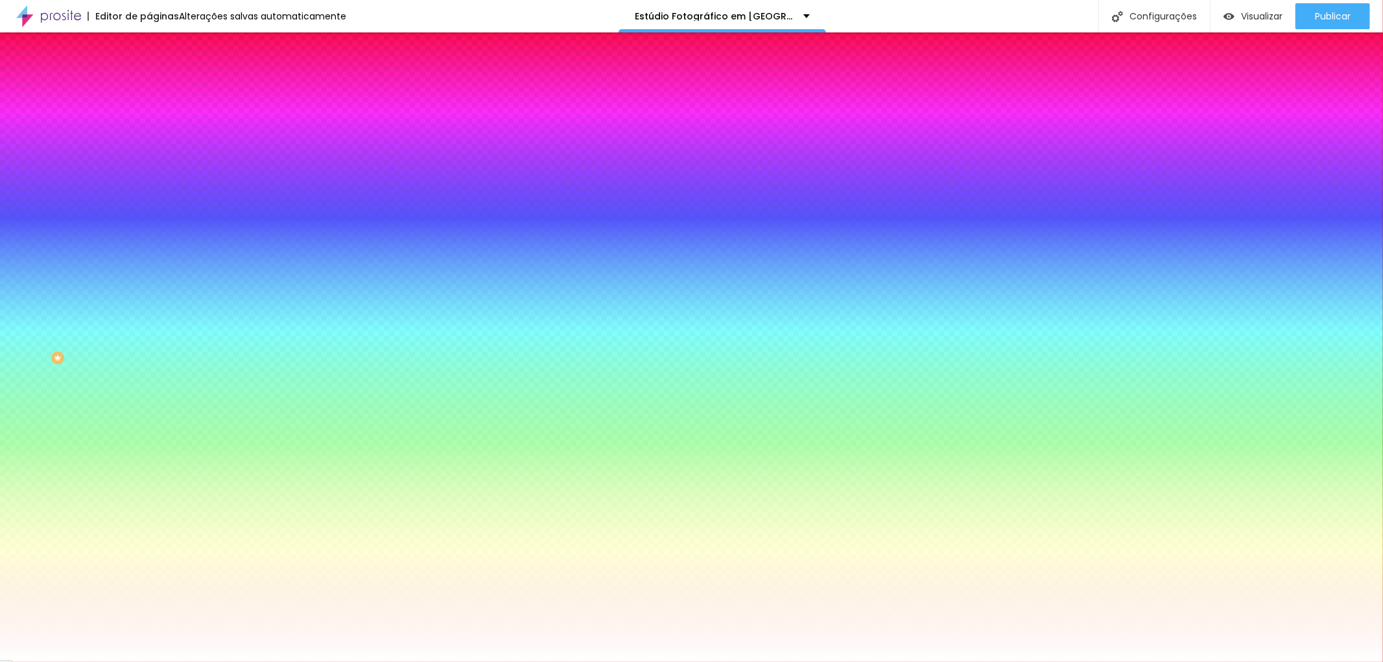
drag, startPoint x: 198, startPoint y: 250, endPoint x: 191, endPoint y: 250, distance: 7.8
type input "12"
drag, startPoint x: 191, startPoint y: 250, endPoint x: 182, endPoint y: 250, distance: 8.4
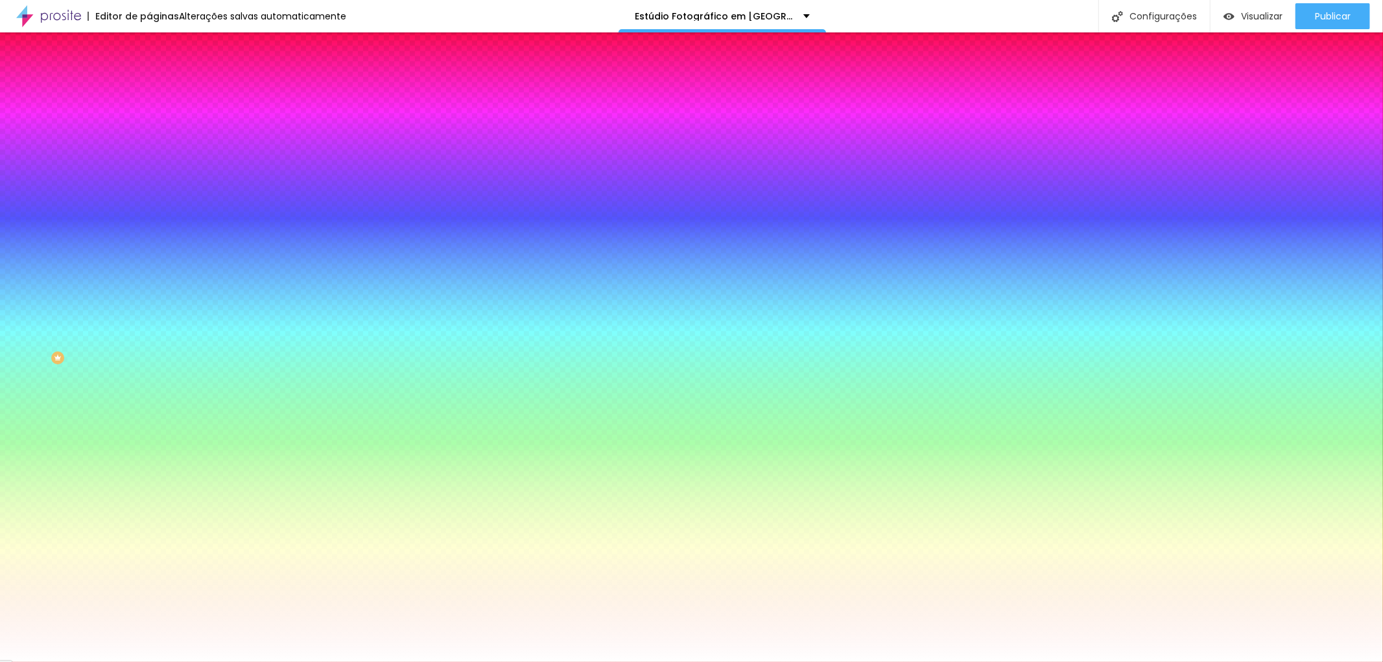
type input "12"
click at [877, 661] on div at bounding box center [691, 662] width 1383 height 0
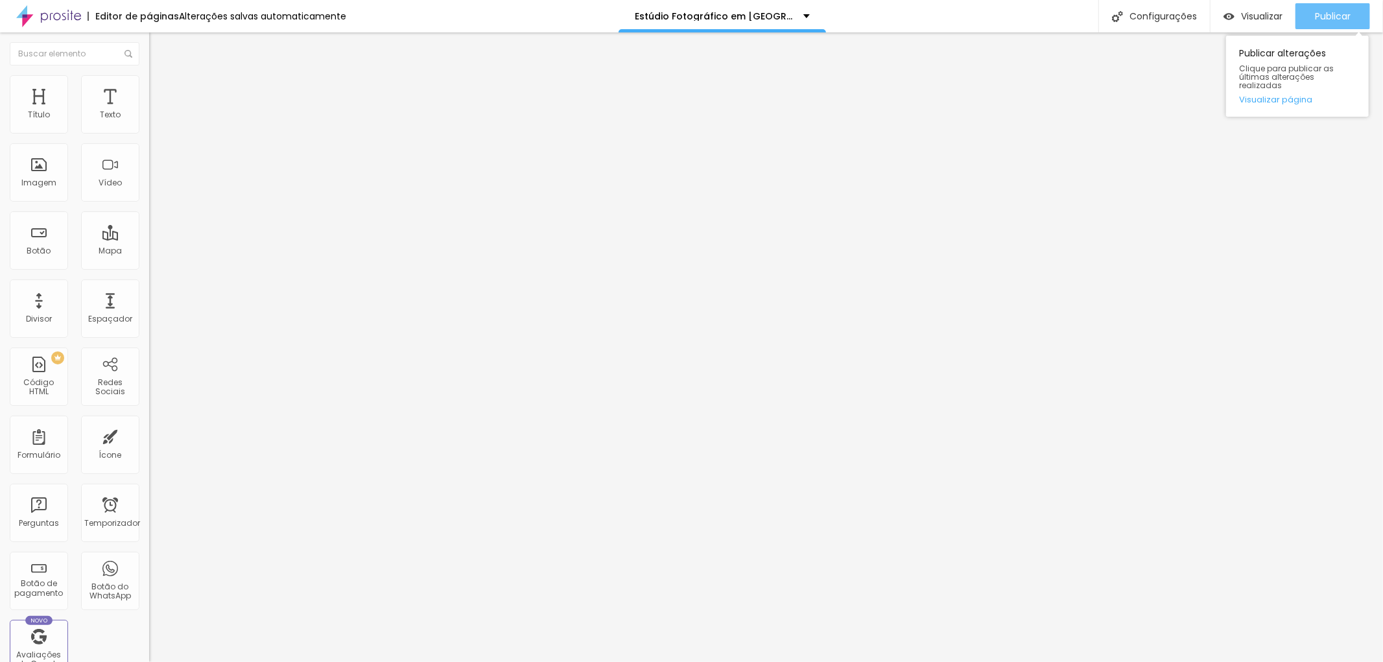
click at [1341, 16] on font "Publicar" at bounding box center [1333, 16] width 36 height 13
click at [154, 121] on icon "button" at bounding box center [158, 117] width 8 height 8
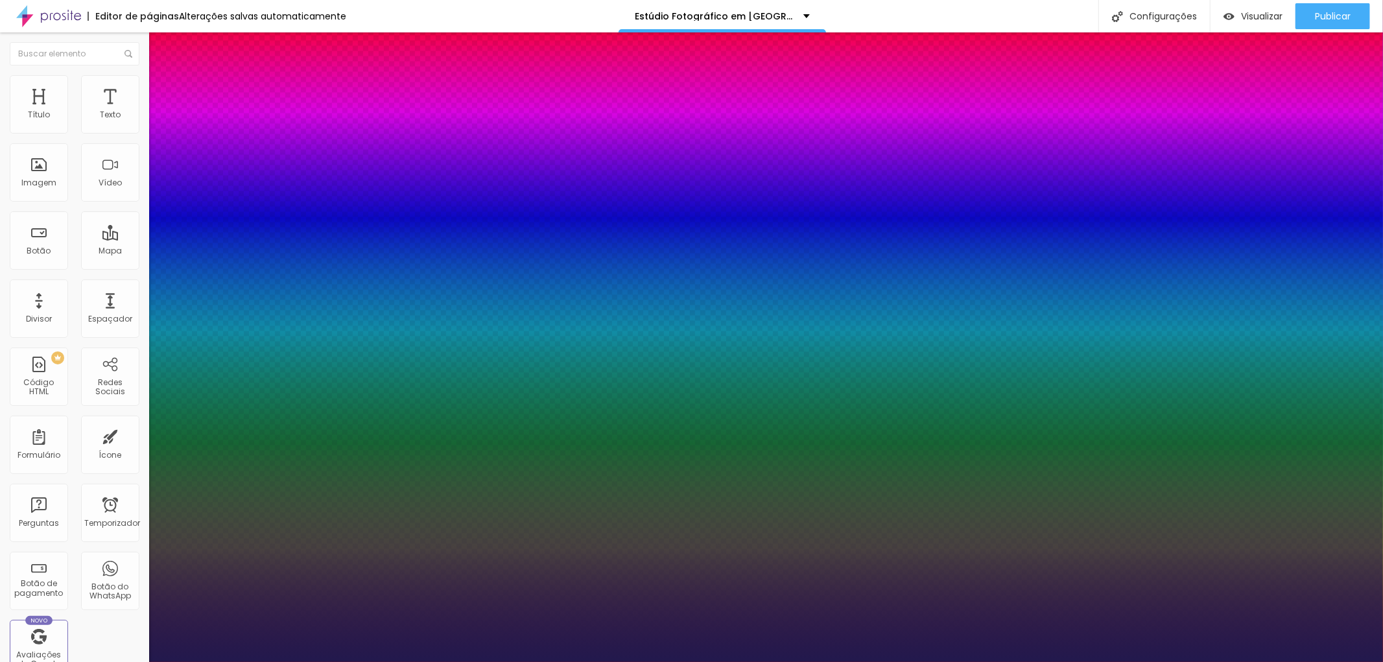
type input "1"
type input "17"
type input "1"
type input "18"
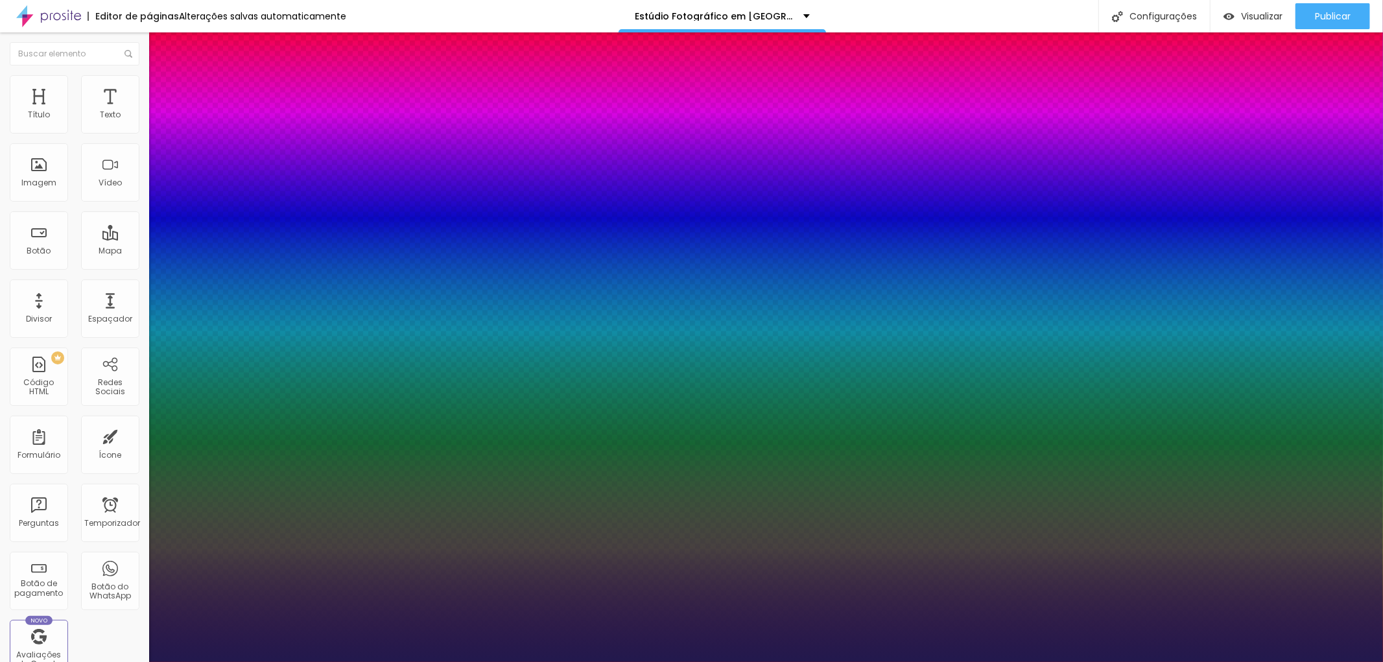
type input "18"
type input "1"
type input "19"
type input "1"
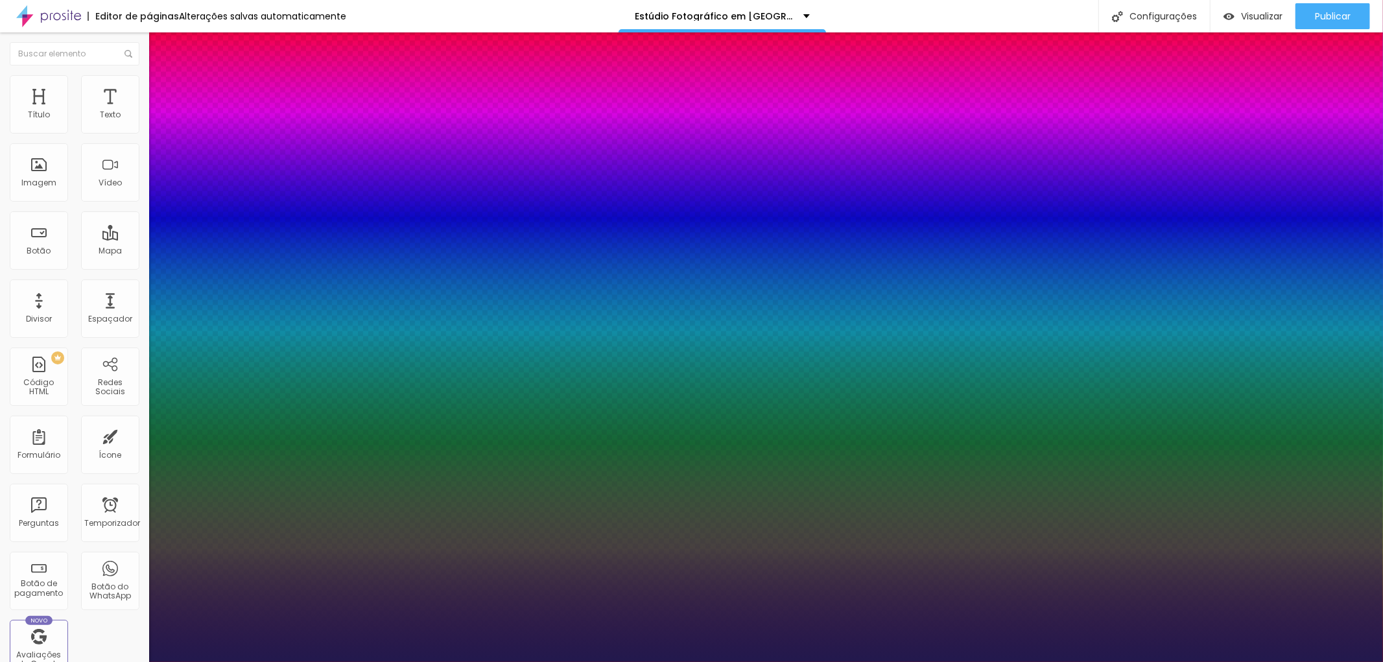
type input "20"
type input "1"
type input "19"
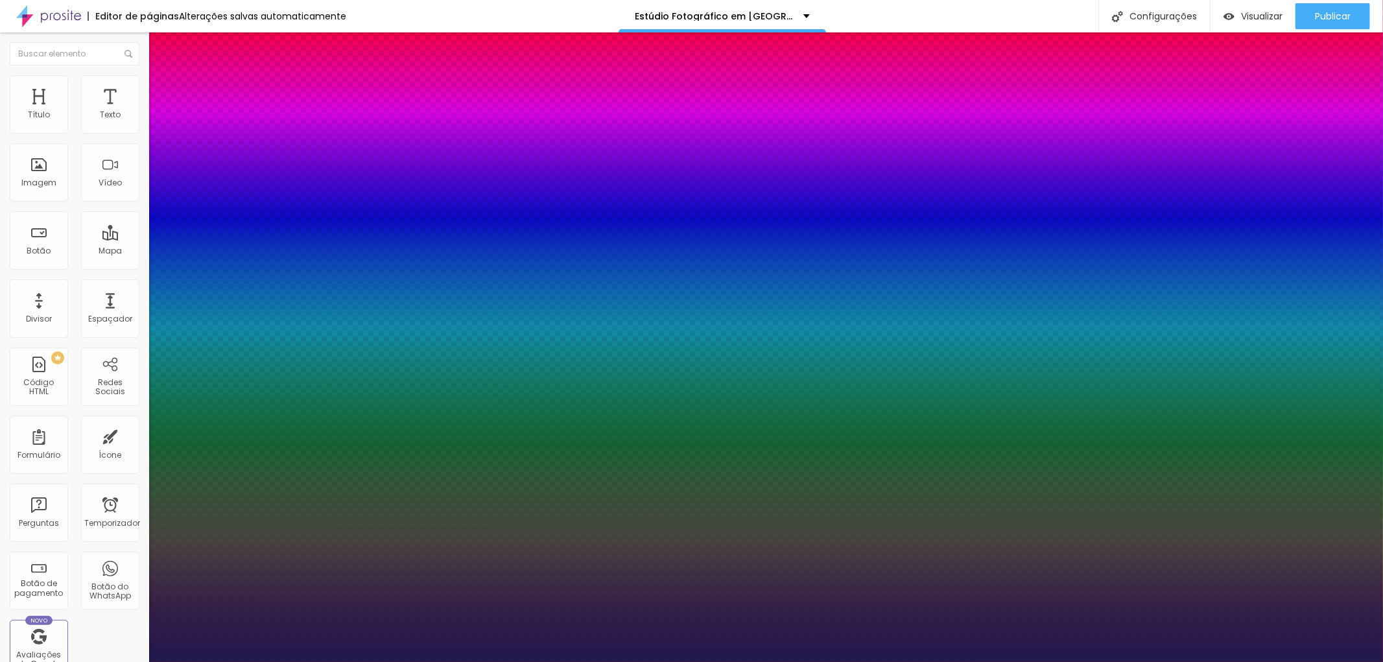
type input "1"
type input "19"
type input "1"
click at [303, 661] on div at bounding box center [691, 662] width 1383 height 0
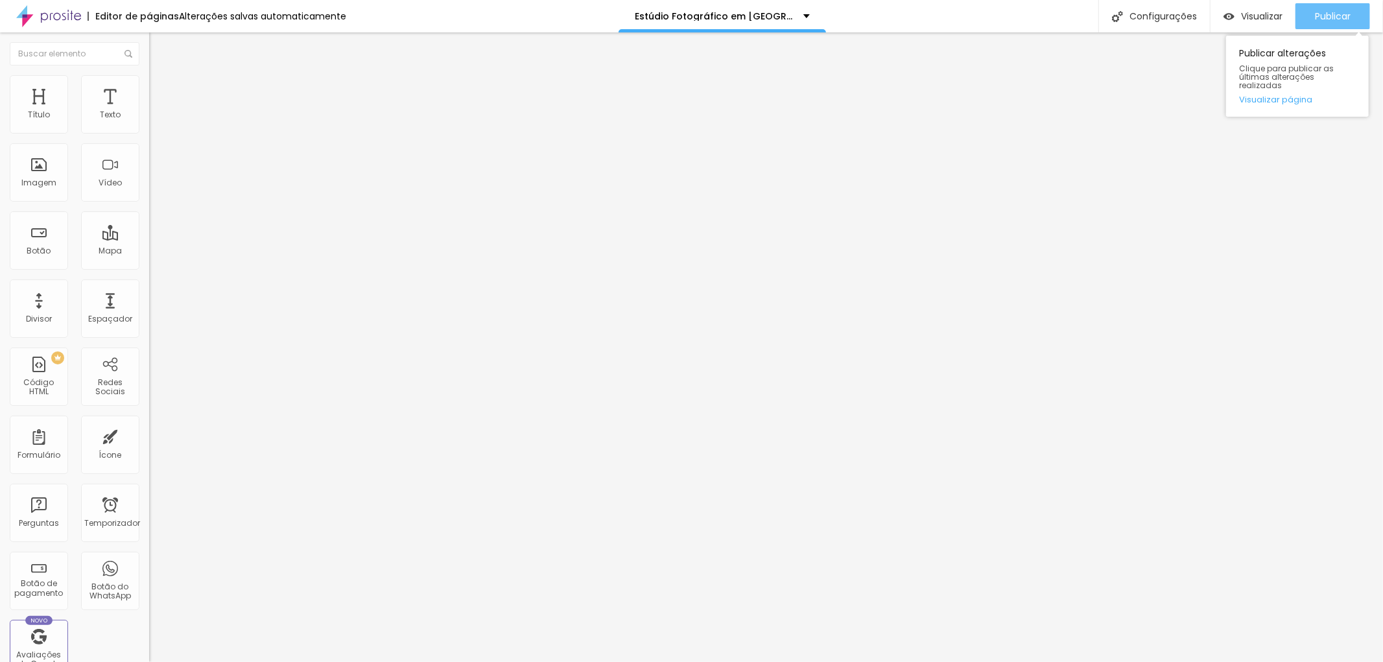
click at [1331, 18] on font "Publicar" at bounding box center [1333, 16] width 36 height 13
click at [160, 115] on icon "button" at bounding box center [161, 114] width 3 height 3
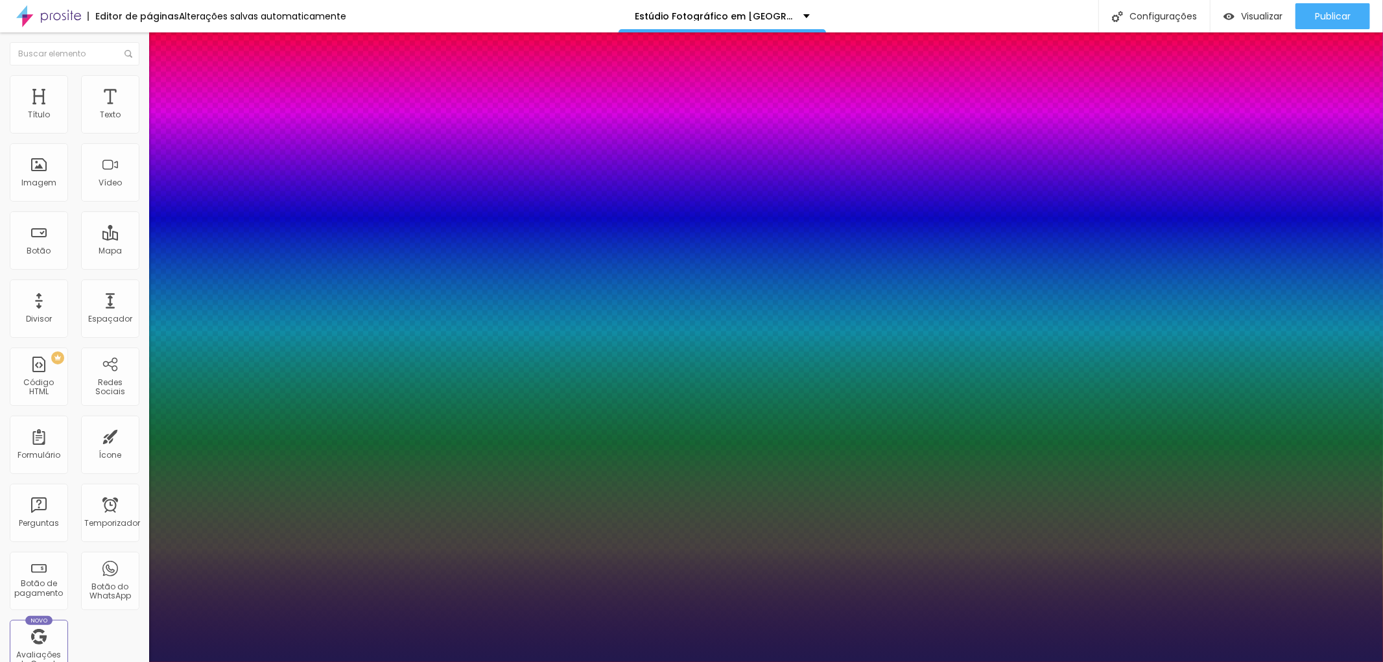
type input "1"
type input "15"
type input "1"
type input "15"
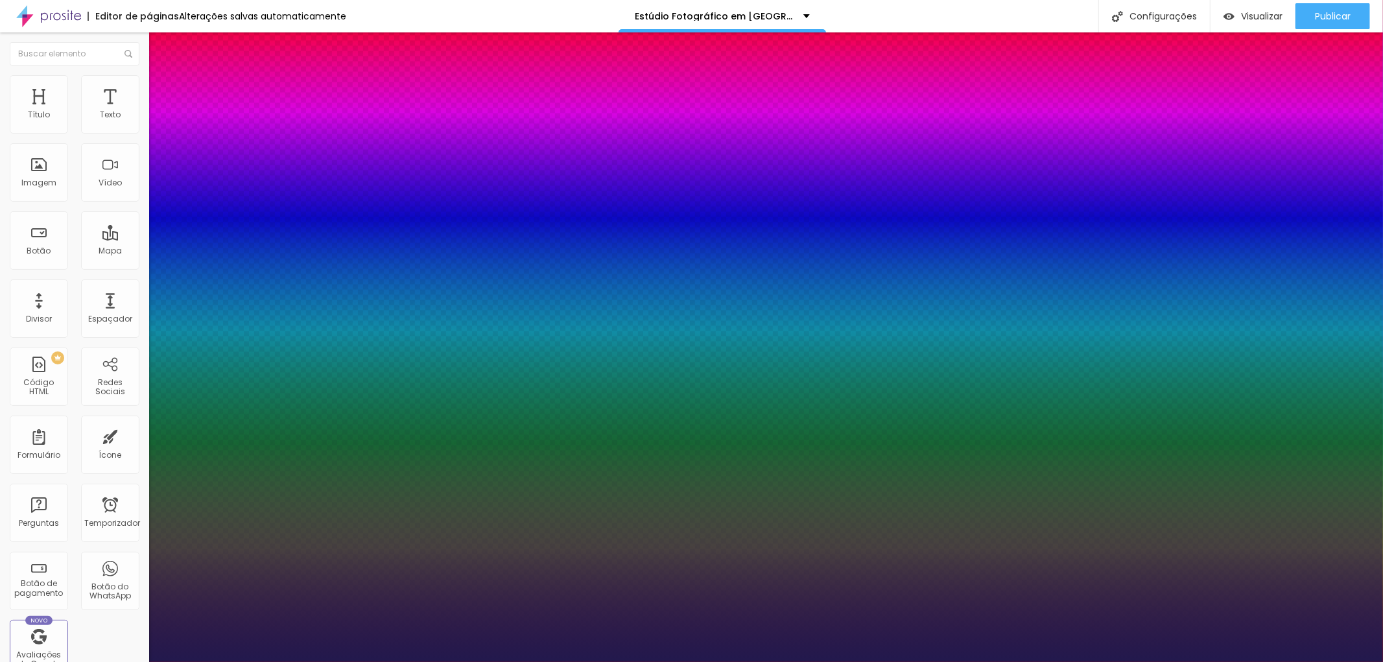
type input "1"
click at [1250, 661] on div at bounding box center [691, 662] width 1383 height 0
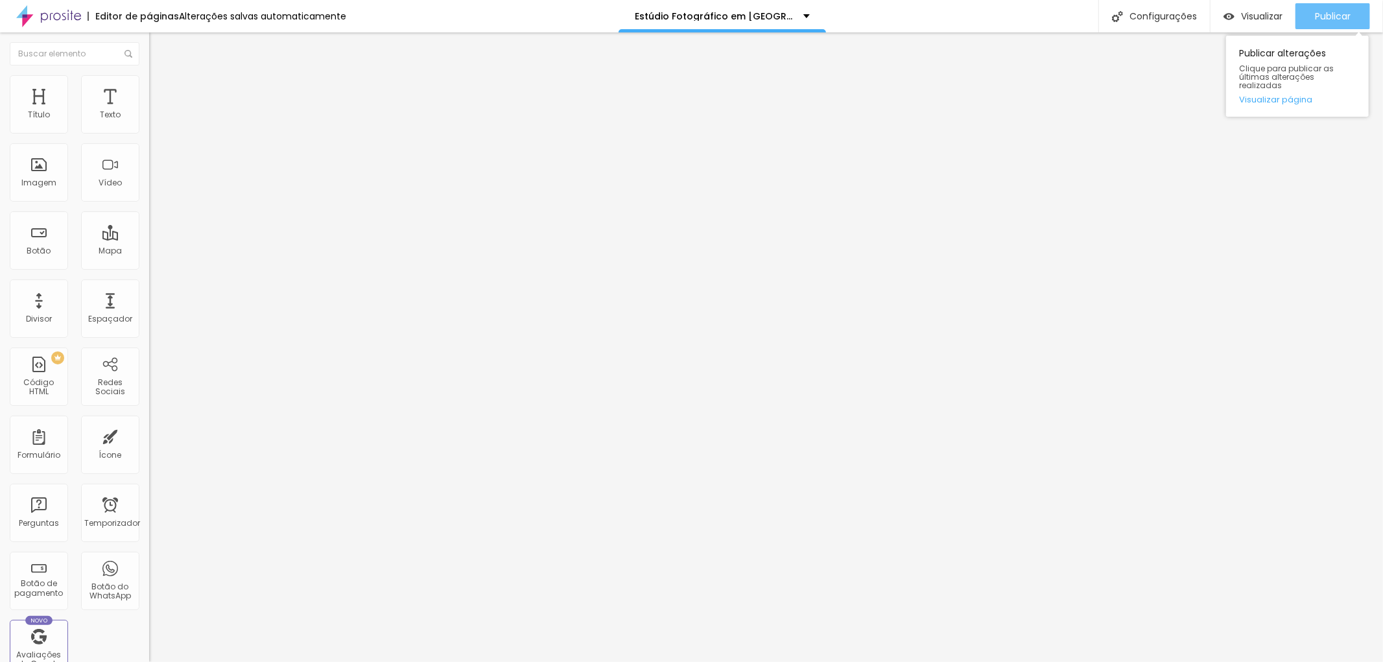
click at [1332, 16] on font "Publicar" at bounding box center [1333, 16] width 36 height 13
